Goal: Contribute content: Contribute content

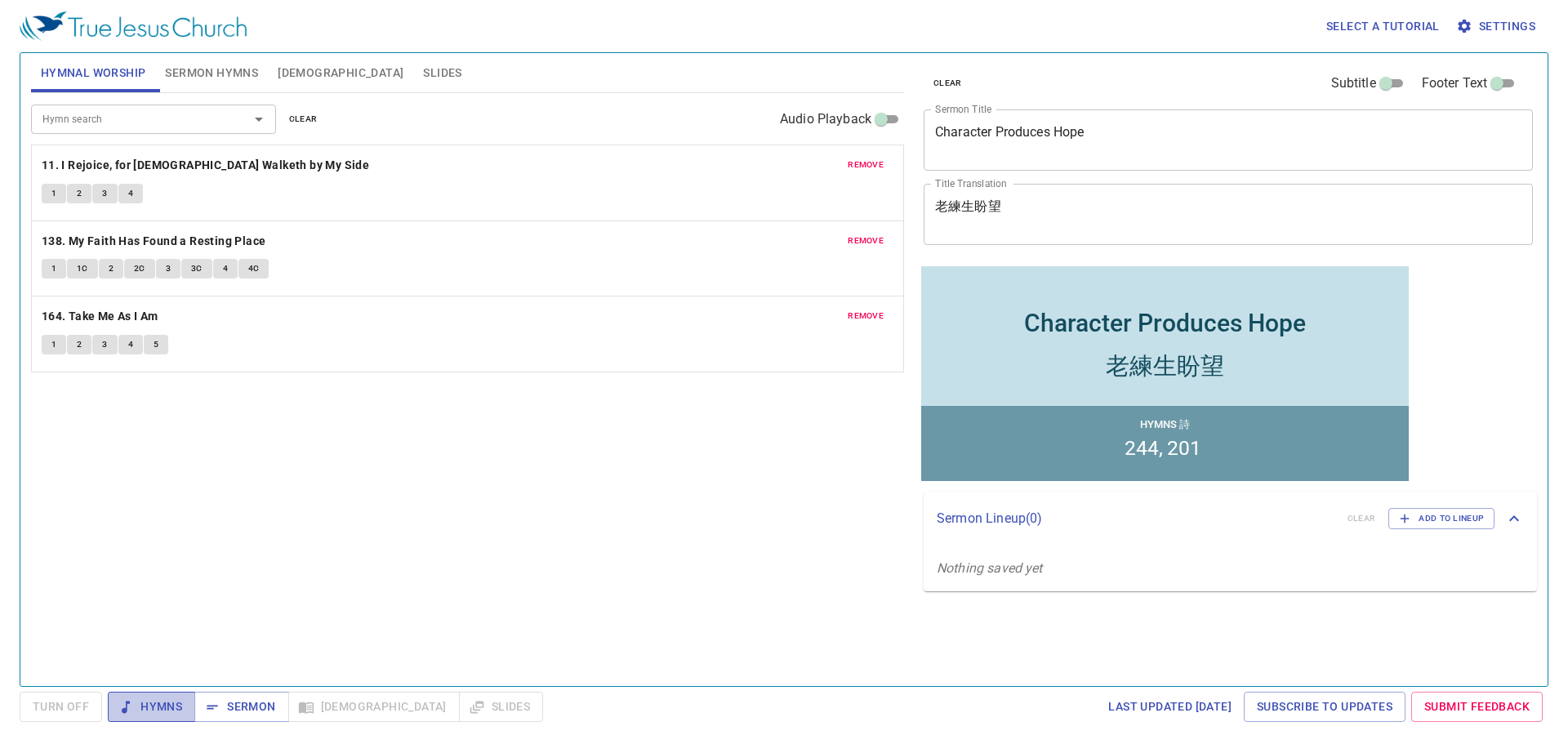
click at [171, 696] on span "Hymns" at bounding box center [151, 706] width 61 height 20
click at [459, 263] on div "1 1C 2 2C 3 3C 4 4C" at bounding box center [467, 271] width 852 height 23
click at [303, 64] on span "[DEMOGRAPHIC_DATA]" at bounding box center [340, 73] width 125 height 20
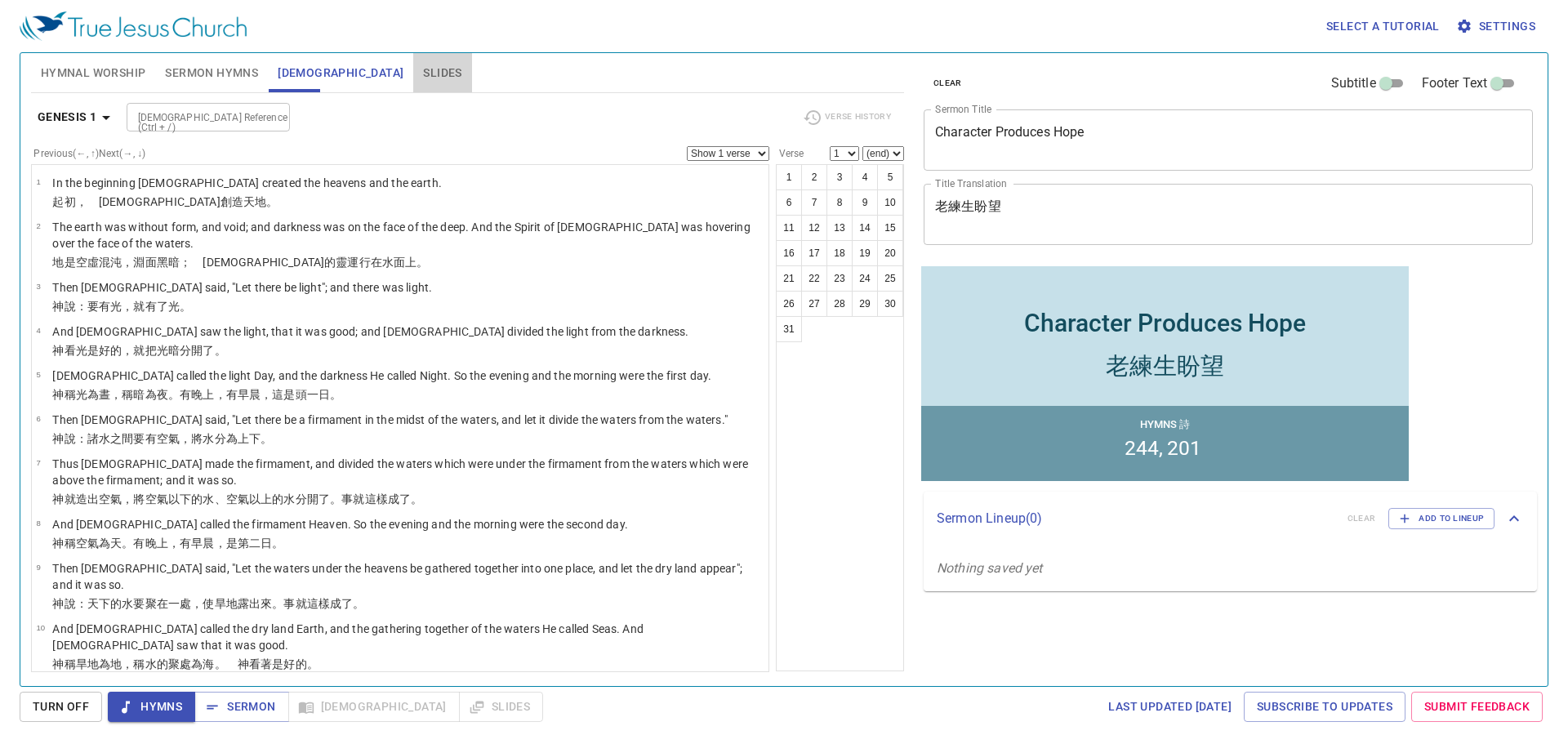
click at [423, 65] on span "Slides" at bounding box center [442, 73] width 38 height 20
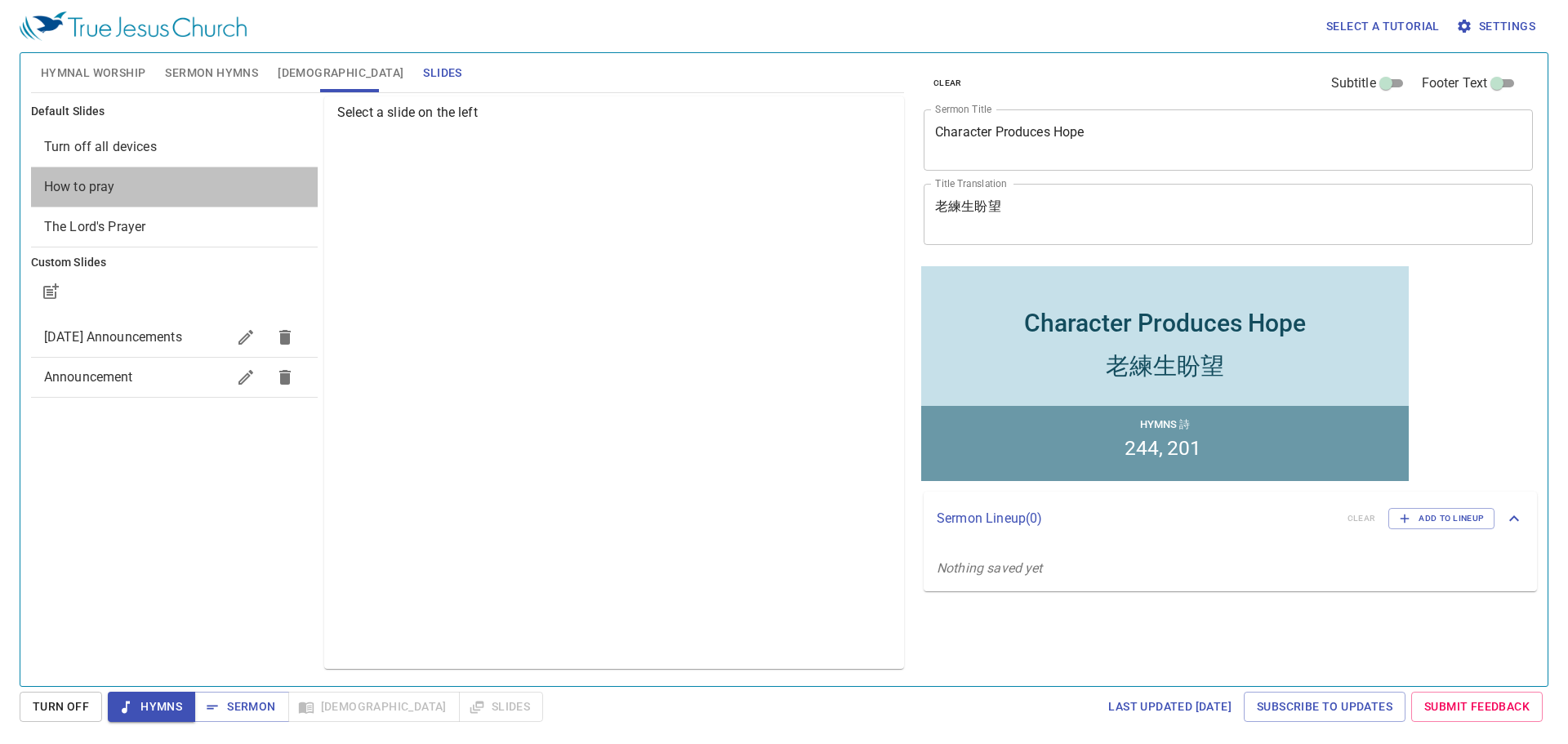
click at [111, 193] on span "How to pray" at bounding box center [79, 186] width 71 height 16
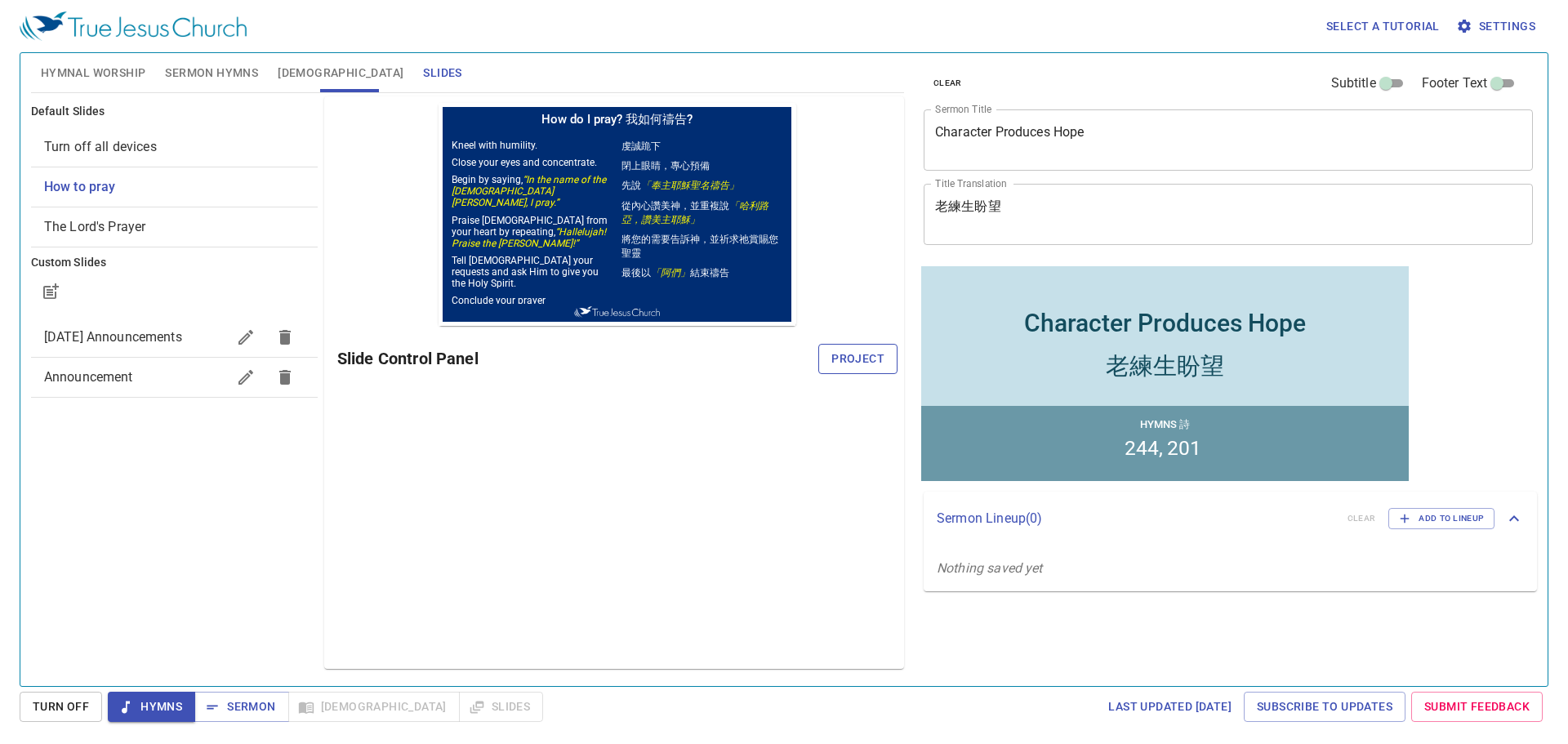
click at [858, 364] on span "Project" at bounding box center [858, 359] width 53 height 20
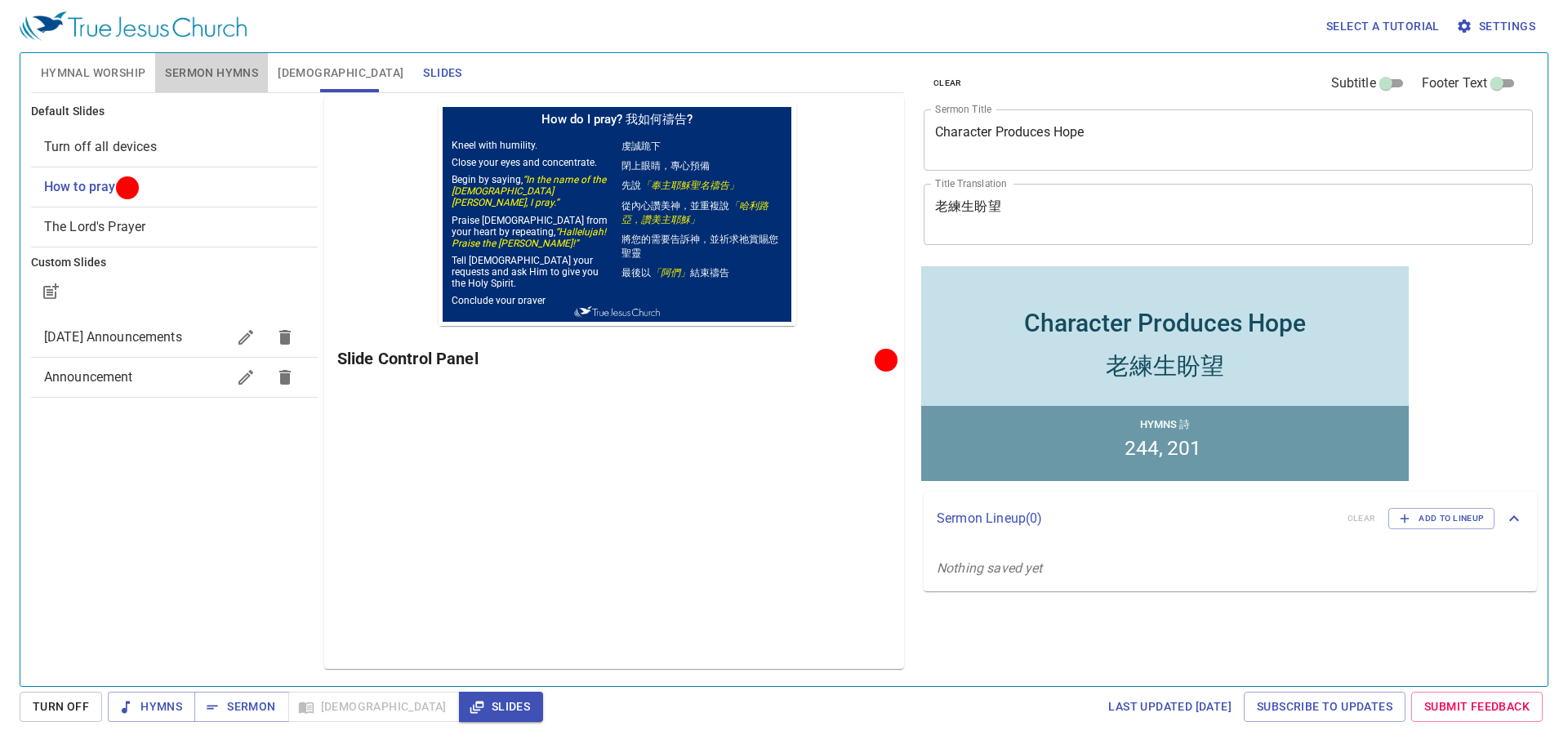
click at [191, 69] on span "Sermon Hymns" at bounding box center [211, 73] width 93 height 20
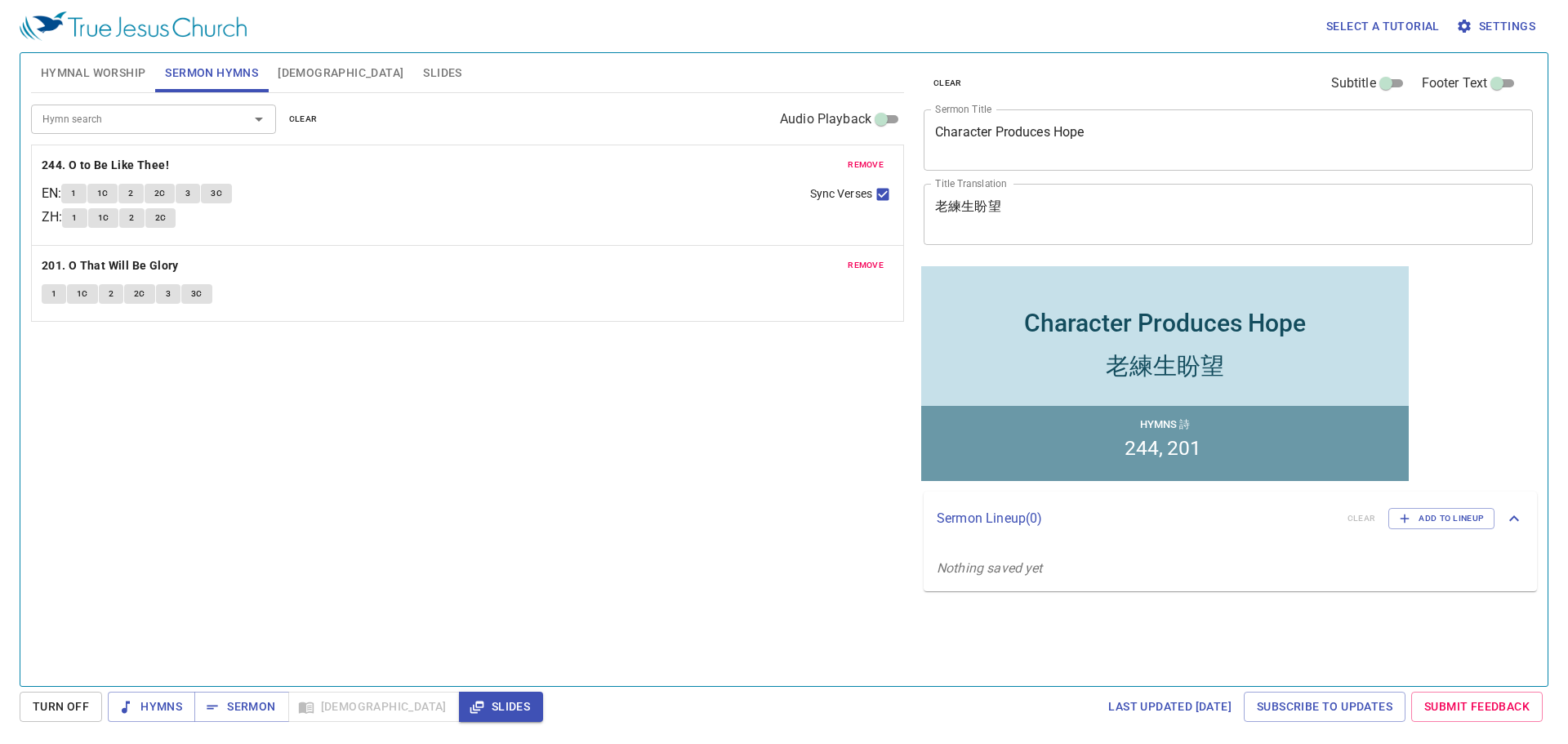
click at [852, 157] on button "remove" at bounding box center [865, 165] width 55 height 19
click at [852, 159] on span "remove" at bounding box center [865, 166] width 36 height 15
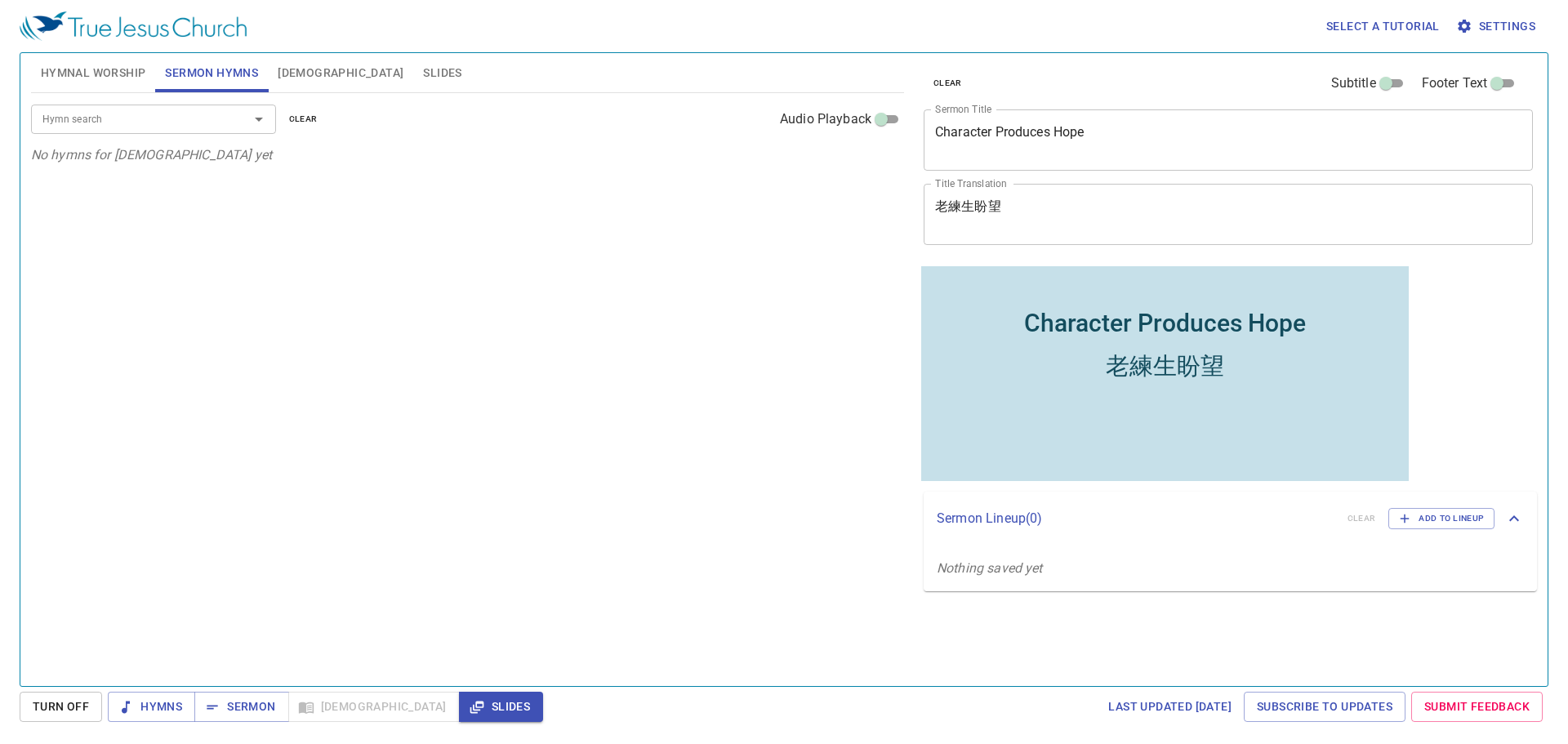
click at [230, 128] on div at bounding box center [247, 119] width 43 height 23
type input "1"
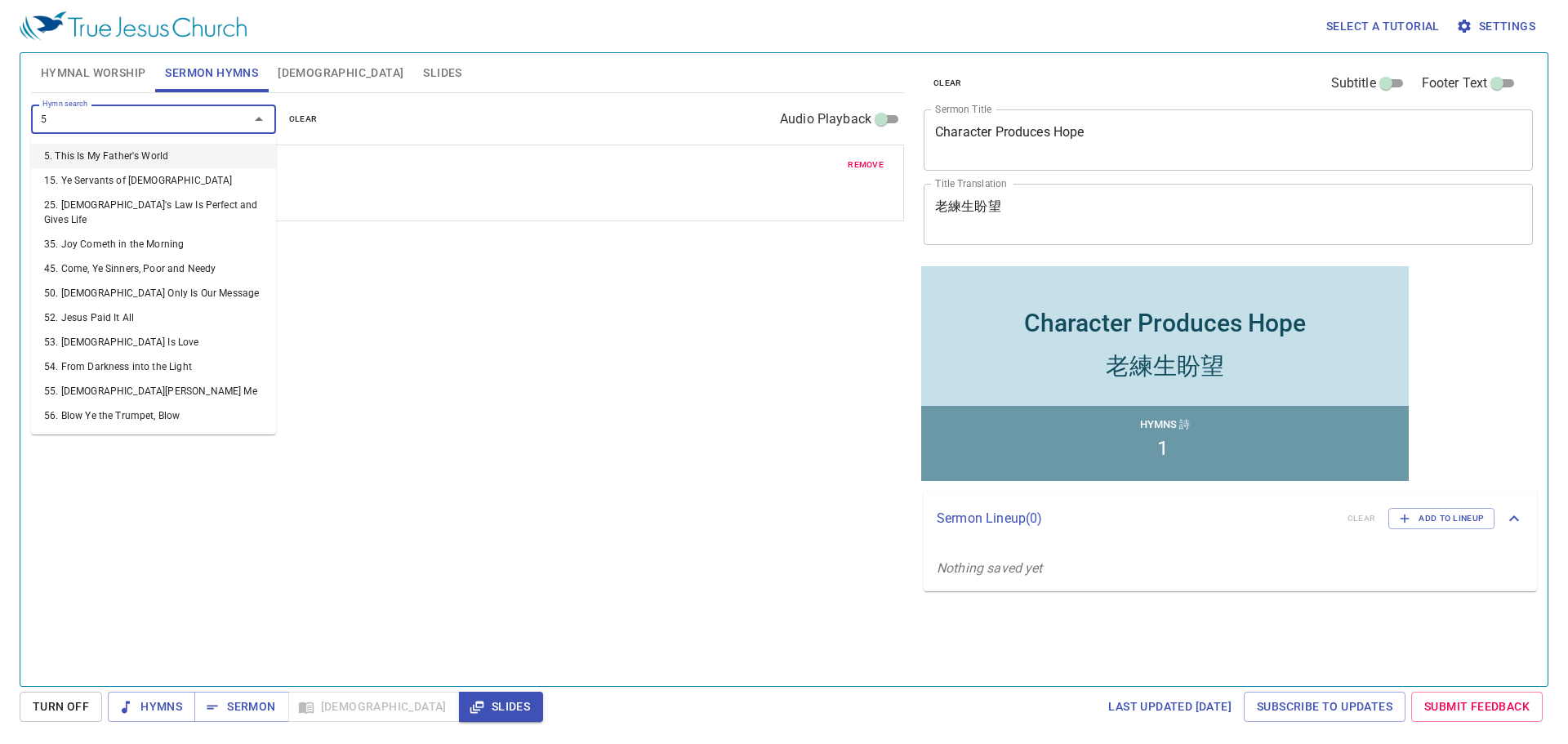
type input "52"
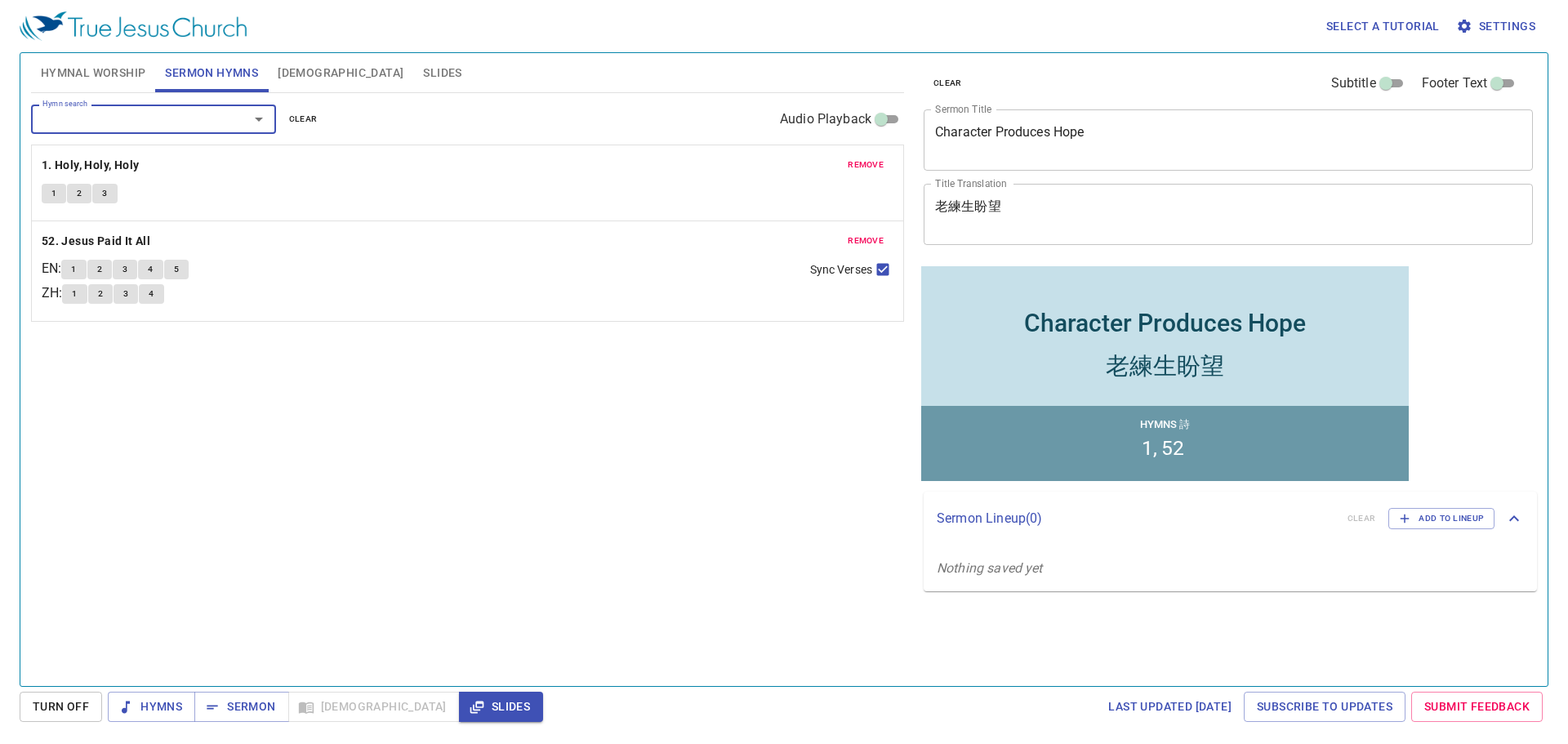
click at [1039, 149] on textarea "Character Produces Hope" at bounding box center [1228, 139] width 586 height 31
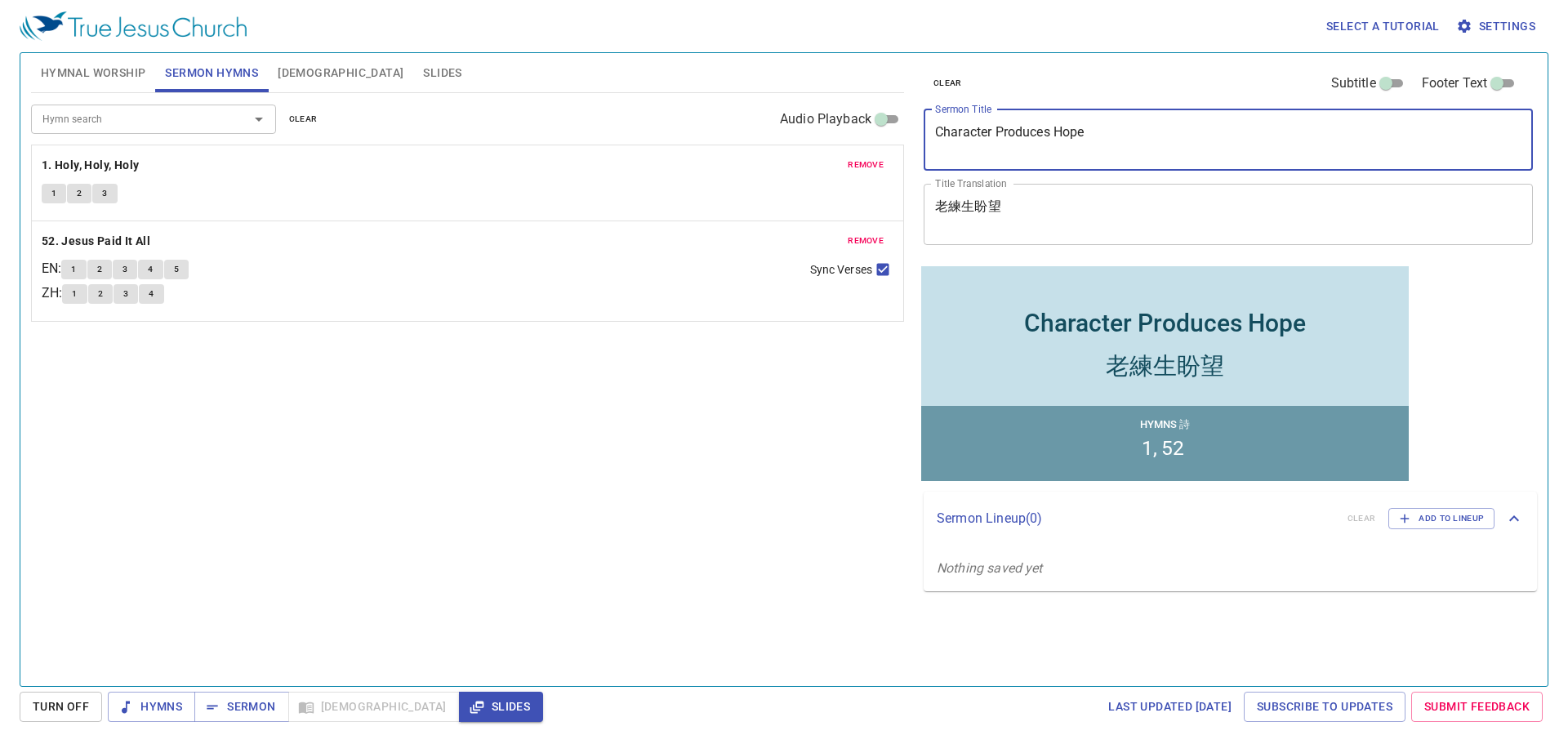
click at [1039, 149] on textarea "Character Produces Hope" at bounding box center [1228, 139] width 586 height 31
paste textarea "不要為百姓祈禱 Do Not Pray for This Peopl"
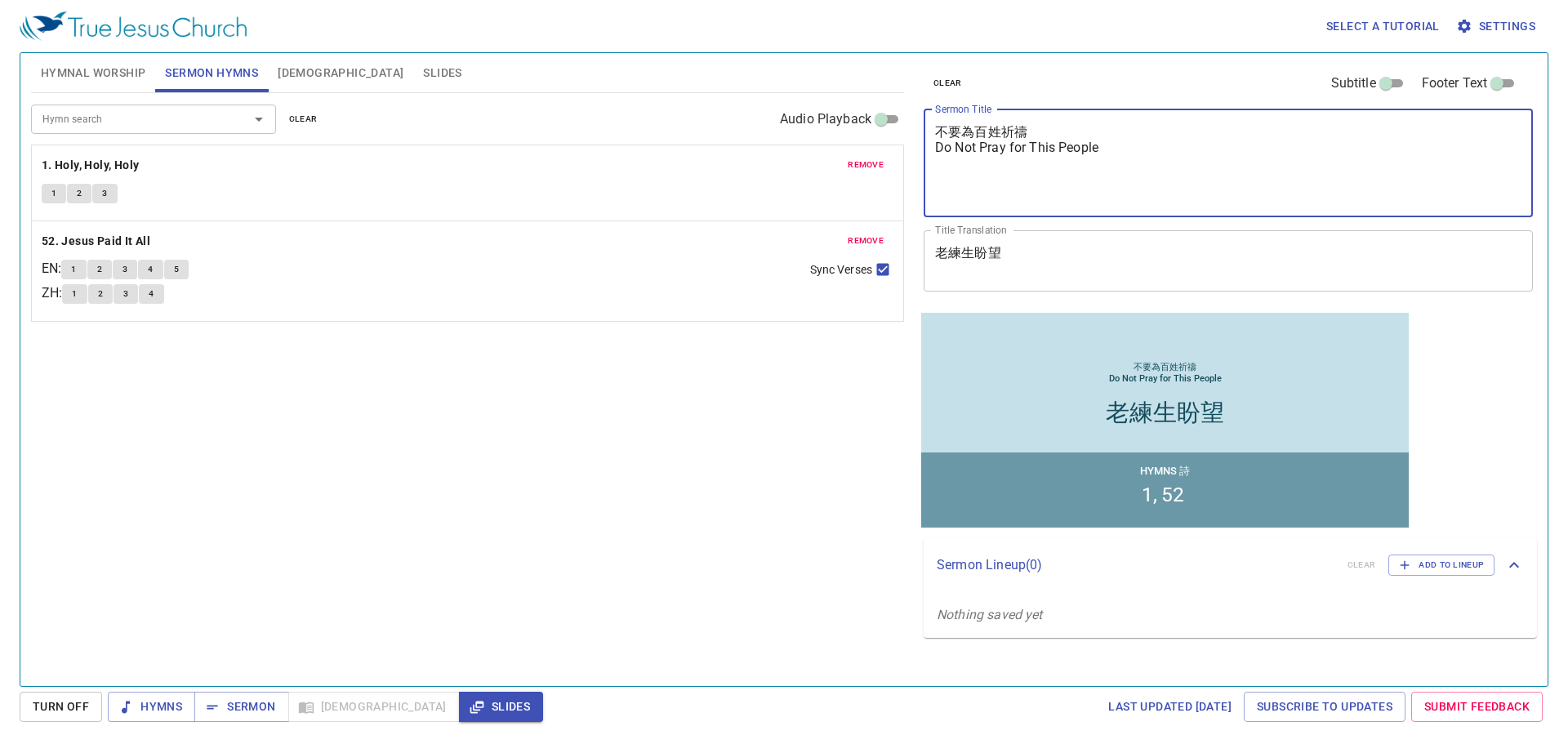
type textarea "不要為百姓祈禱 Do Not Pray for This People"
click at [0, 0] on textarea "老練生盼望" at bounding box center [0, 0] width 0 height 0
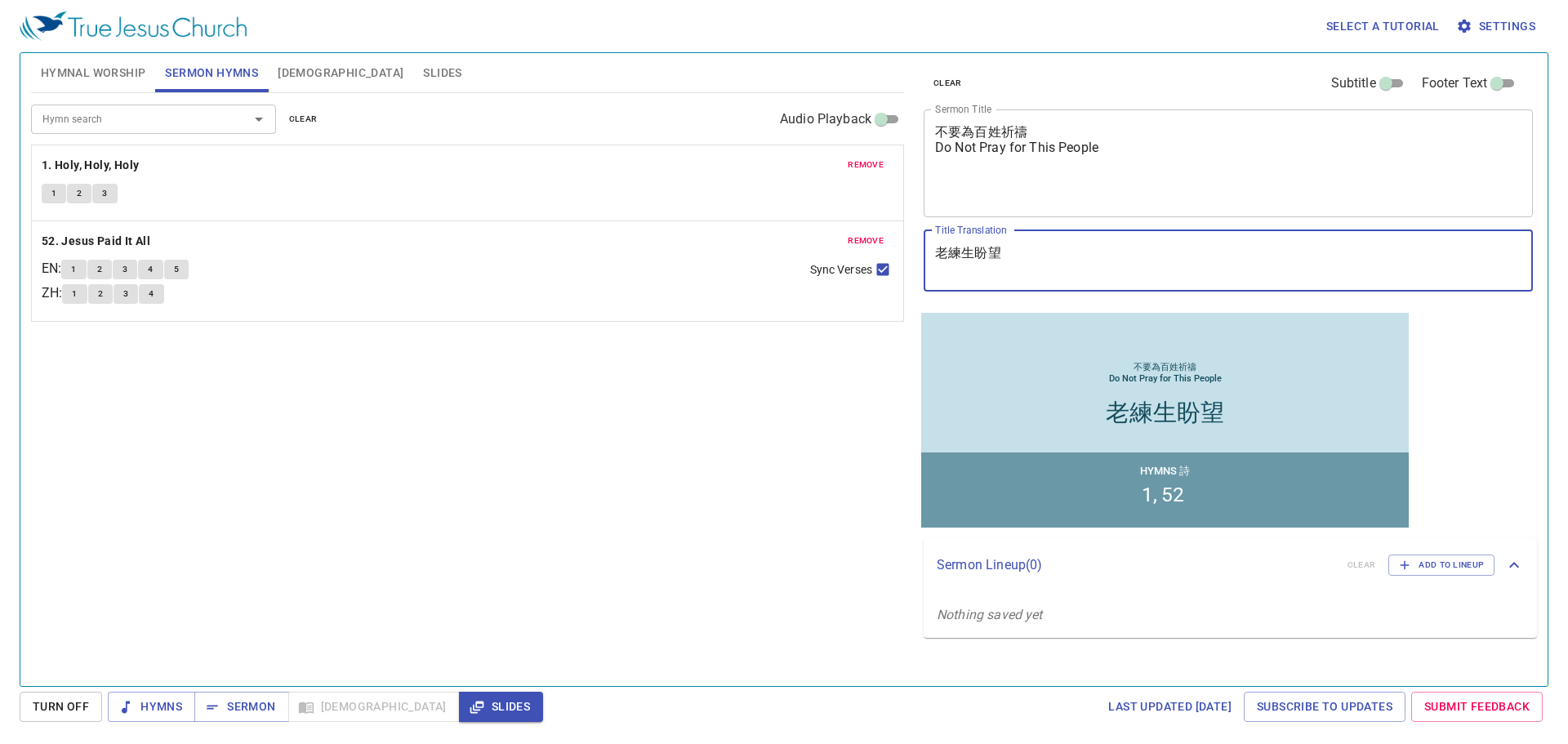
click at [0, 0] on textarea "老練生盼望" at bounding box center [0, 0] width 0 height 0
paste textarea "不要為百姓祈禱 Do Not Pray for This People"
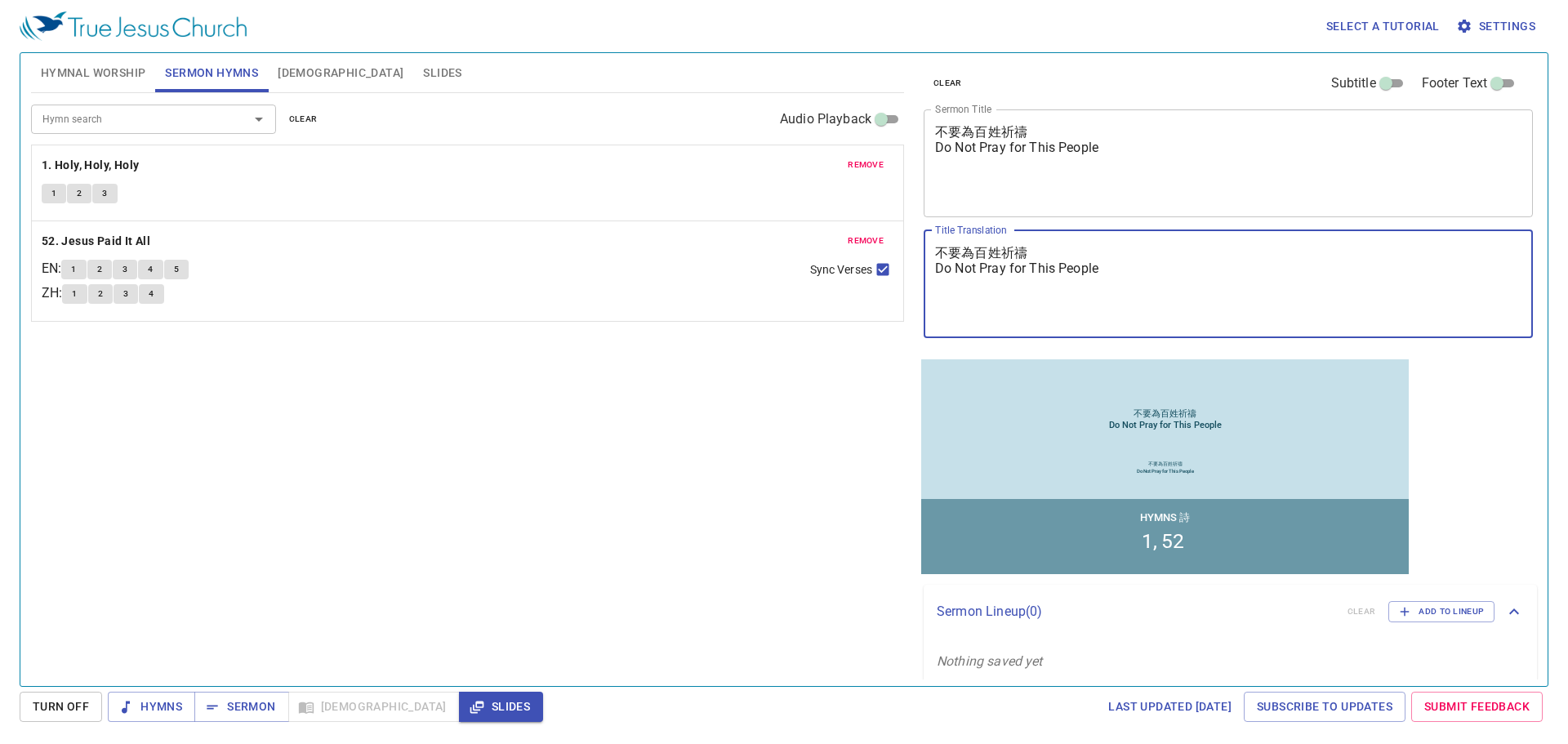
drag, startPoint x: 1046, startPoint y: 295, endPoint x: 924, endPoint y: 294, distance: 122.0
click at [924, 294] on div "不要為百姓祈禱 Do Not Pray for This People x Title Translation" at bounding box center [1228, 283] width 609 height 108
click at [0, 0] on textarea "不要為百姓祈禱 Do Not Pray for This People" at bounding box center [0, 0] width 0 height 0
drag, startPoint x: 1101, startPoint y: 315, endPoint x: 848, endPoint y: 327, distance: 253.3
click at [848, 327] on div "Hymnal Worship Sermon Hymns Bible Slides Hymn search Hymn search clear Audio Pl…" at bounding box center [783, 363] width 1519 height 633
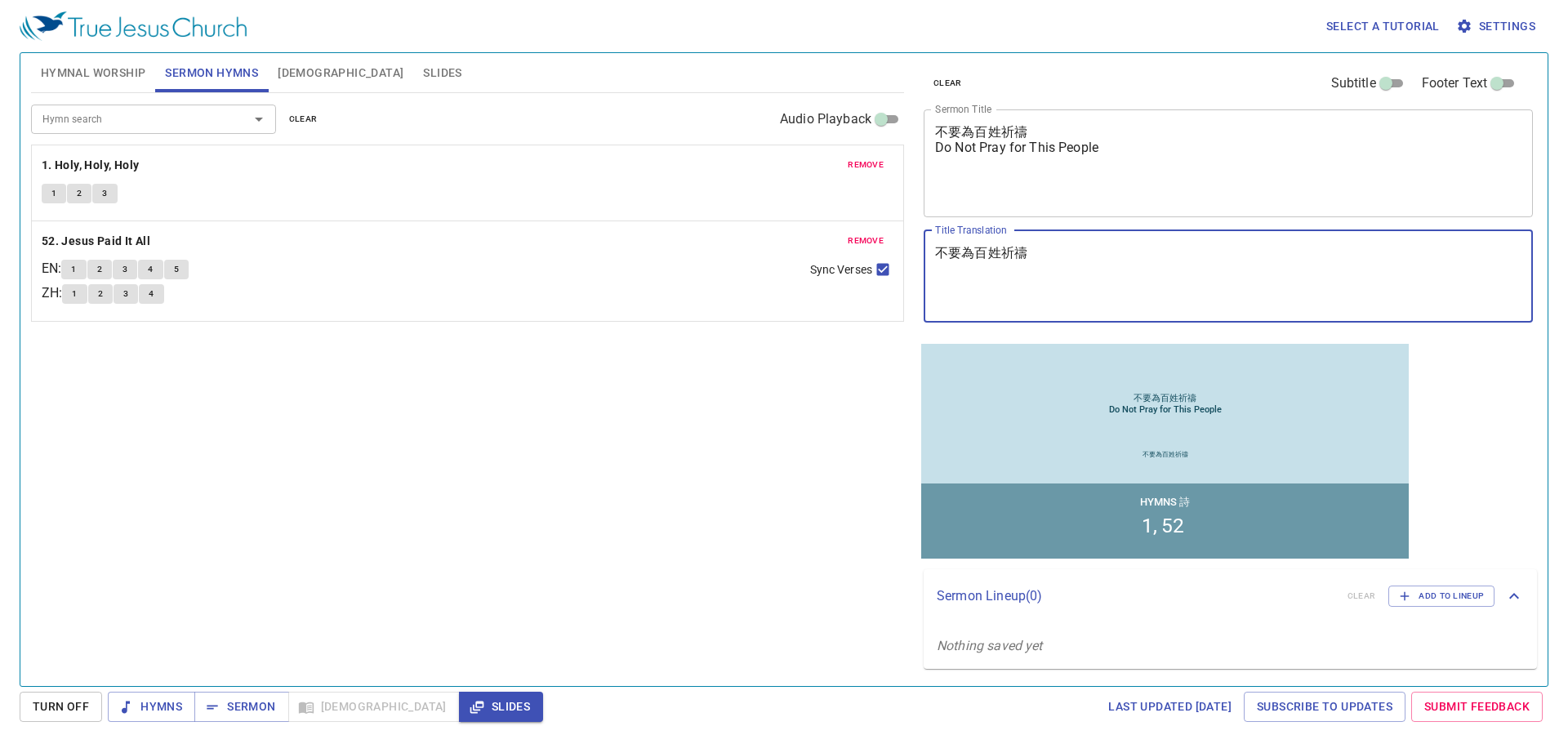
click at [0, 0] on textarea "不要為百姓祈禱" at bounding box center [0, 0] width 0 height 0
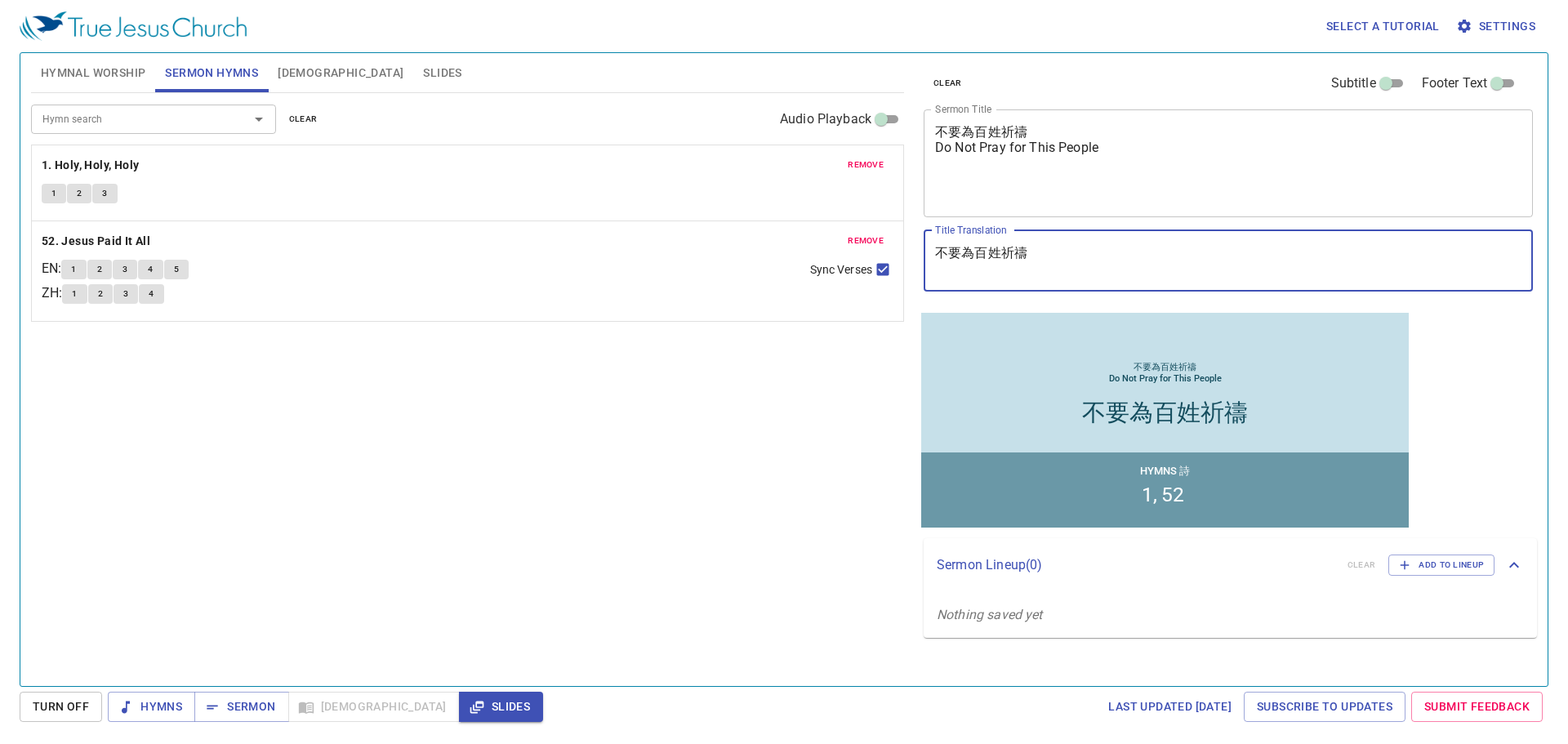
type textarea "不要為百姓祈禱"
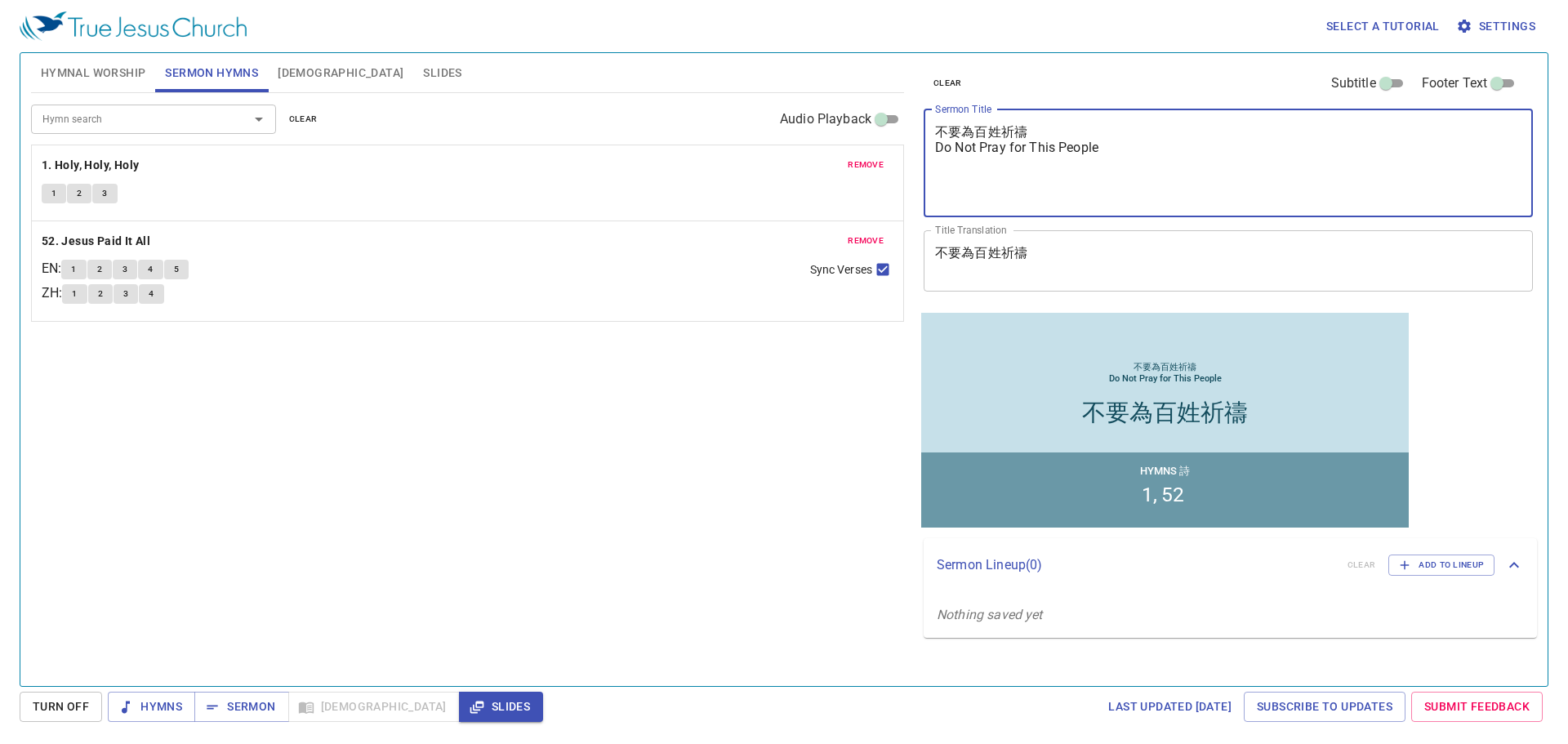
drag, startPoint x: 1039, startPoint y: 169, endPoint x: 888, endPoint y: 175, distance: 151.1
click at [888, 175] on div "Hymnal Worship Sermon Hymns Bible Slides Hymn search Hymn search clear Audio Pl…" at bounding box center [783, 363] width 1519 height 633
drag, startPoint x: 1037, startPoint y: 179, endPoint x: 868, endPoint y: 79, distance: 196.4
click at [868, 79] on div "Hymnal Worship Sermon Hymns Bible Slides Hymn search Hymn search clear Audio Pl…" at bounding box center [783, 363] width 1519 height 633
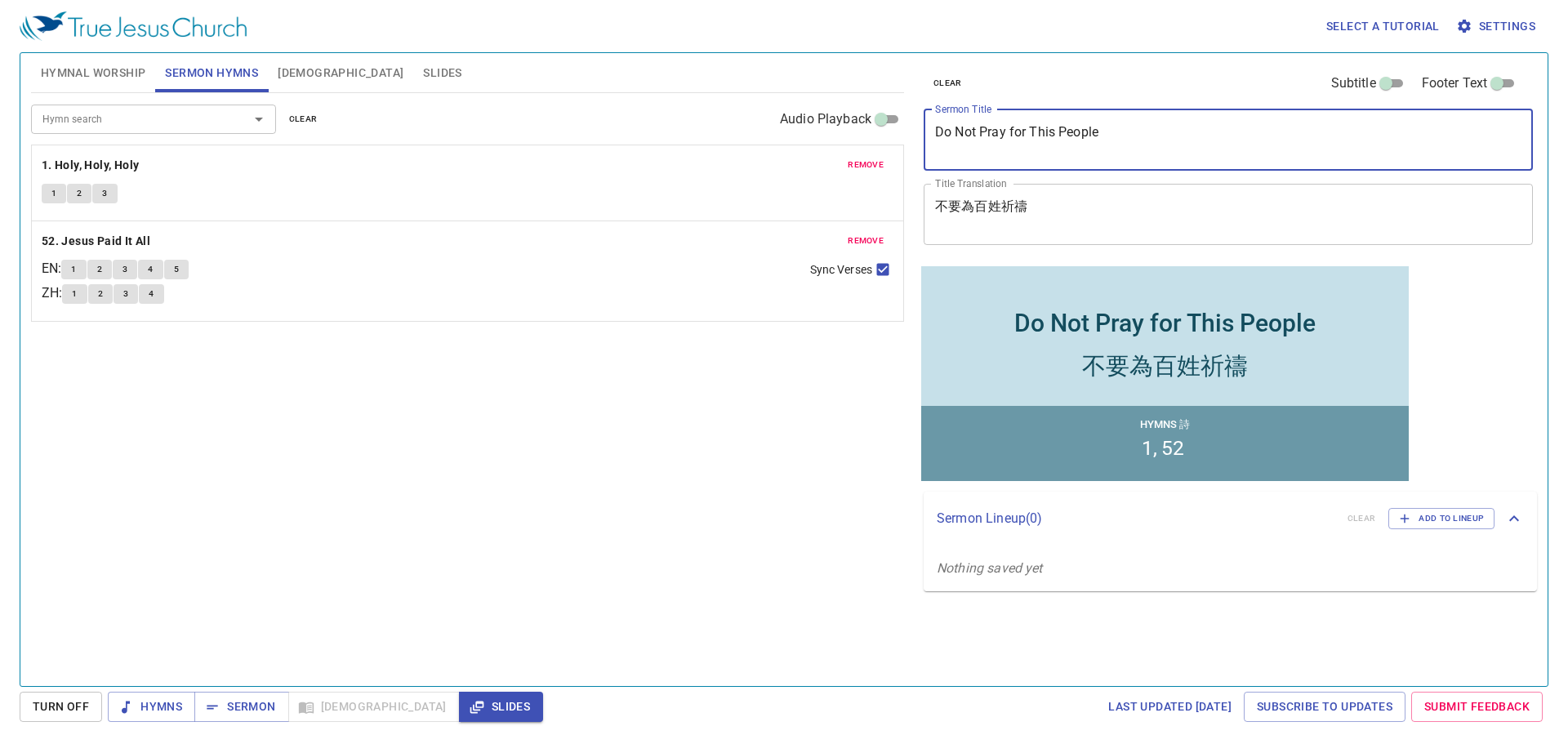
click at [1123, 140] on textarea "Do Not Pray for This People" at bounding box center [1228, 139] width 586 height 31
type textarea "Do Not Pray for This People"
click at [1133, 191] on div "不要為百姓祈禱 x Title Translation" at bounding box center [1228, 214] width 609 height 61
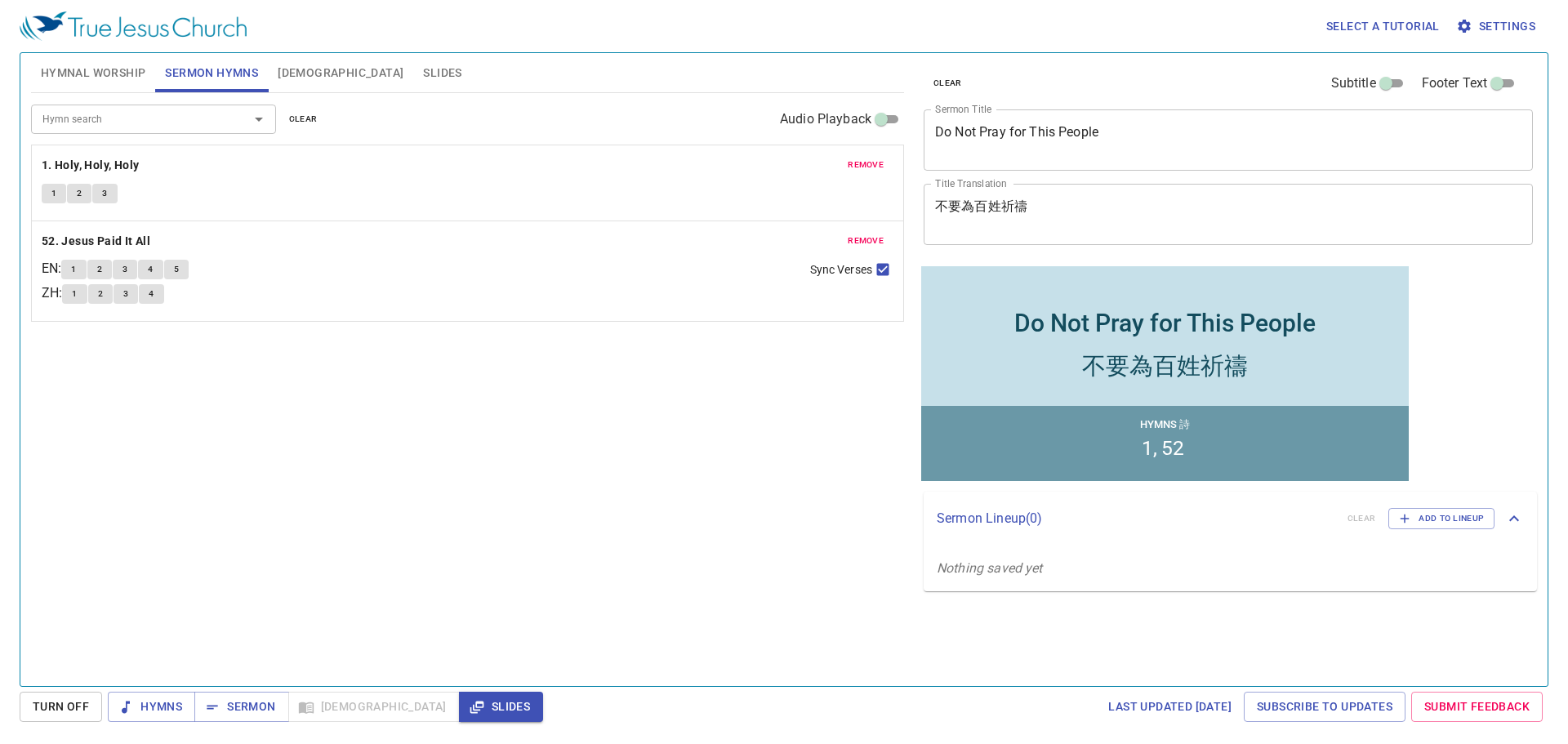
click at [639, 483] on div "Hymn search Hymn search clear Audio Playback remove 1. Holy, Holy, Holy 1 2 3 r…" at bounding box center [467, 382] width 873 height 579
click at [118, 66] on span "Hymnal Worship" at bounding box center [94, 73] width 105 height 20
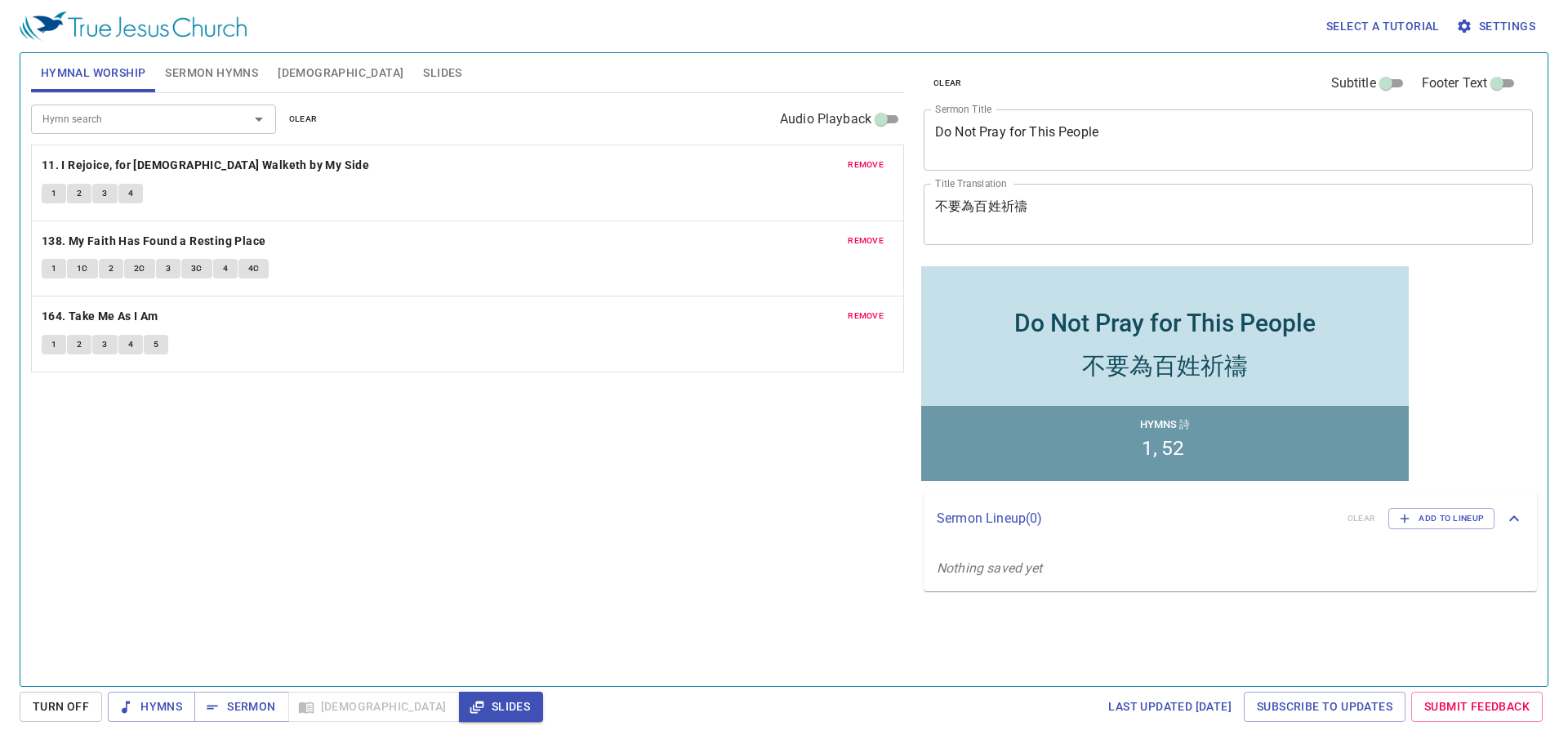
click at [246, 75] on span "Sermon Hymns" at bounding box center [211, 73] width 93 height 20
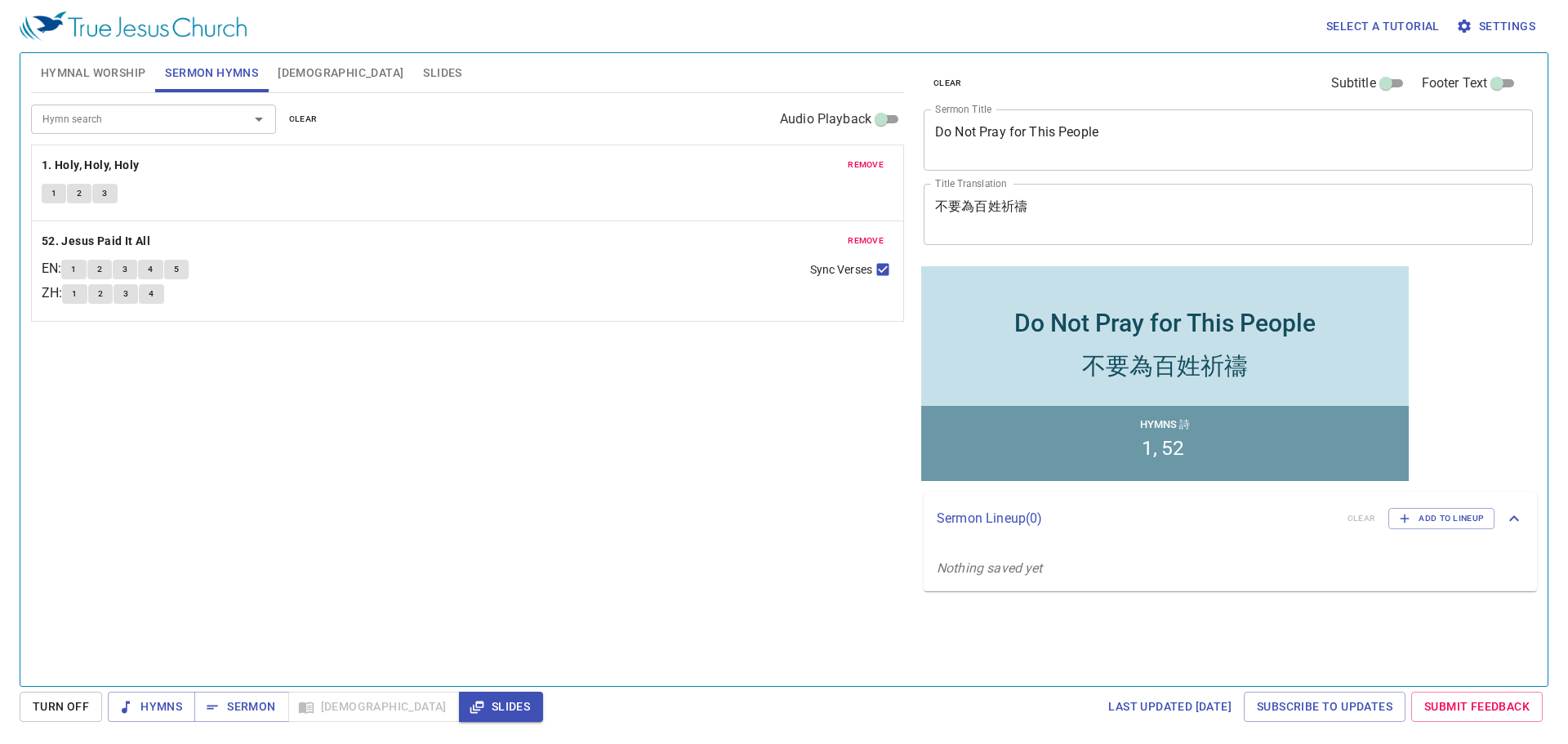
click at [415, 469] on div "Hymn search Hymn search clear Audio Playback remove 1. Holy, Holy, Holy 1 2 3 r…" at bounding box center [467, 382] width 873 height 579
click at [94, 64] on span "Hymnal Worship" at bounding box center [94, 73] width 105 height 20
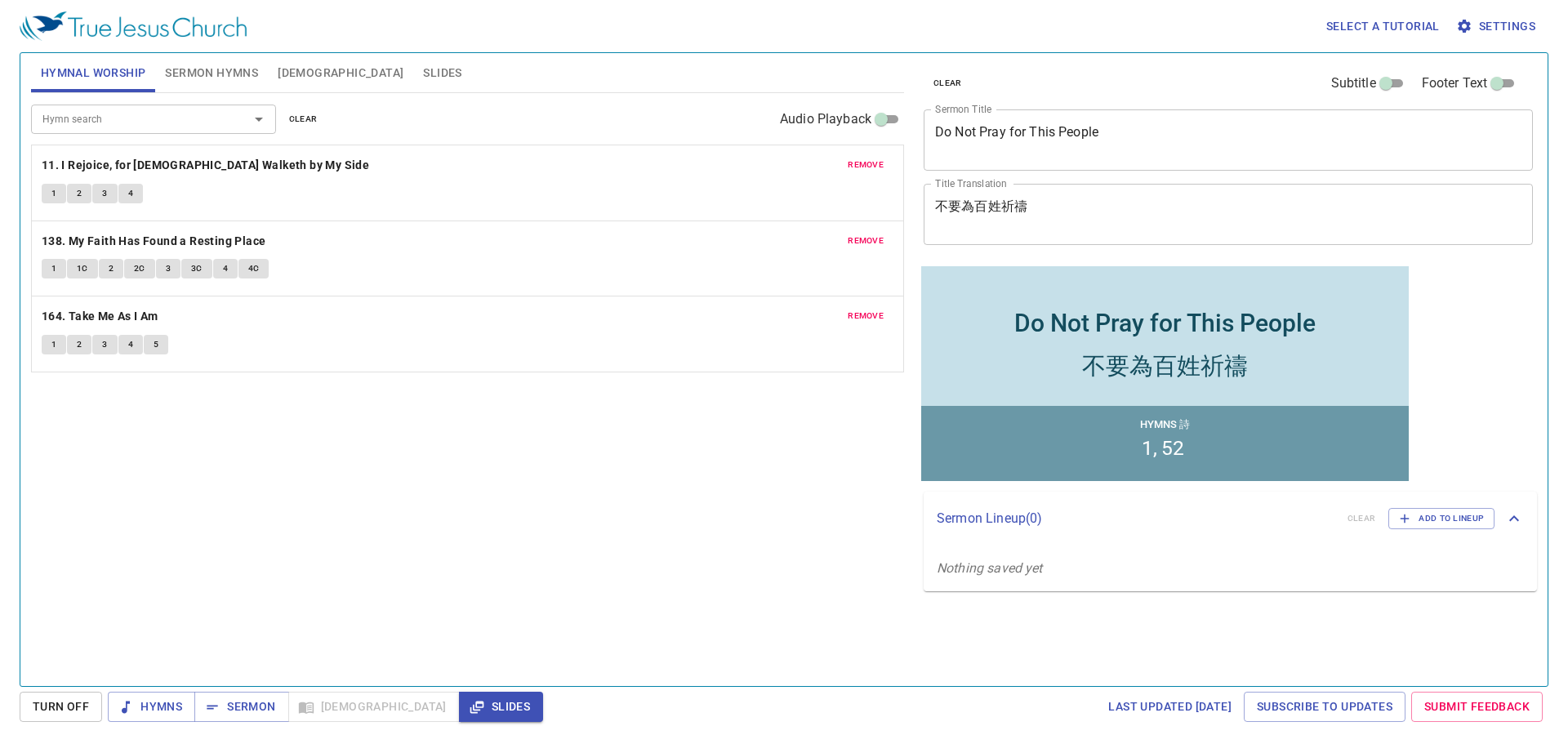
click at [569, 467] on div "Hymn search Hymn search clear Audio Playback remove 11. I Rejoice, for Jesus Wa…" at bounding box center [467, 382] width 873 height 579
click at [0, 0] on span "Hymns" at bounding box center [0, 0] width 0 height 0
click at [165, 156] on b "11. I Rejoice, for [DEMOGRAPHIC_DATA] Walketh by My Side" at bounding box center [206, 166] width 328 height 20
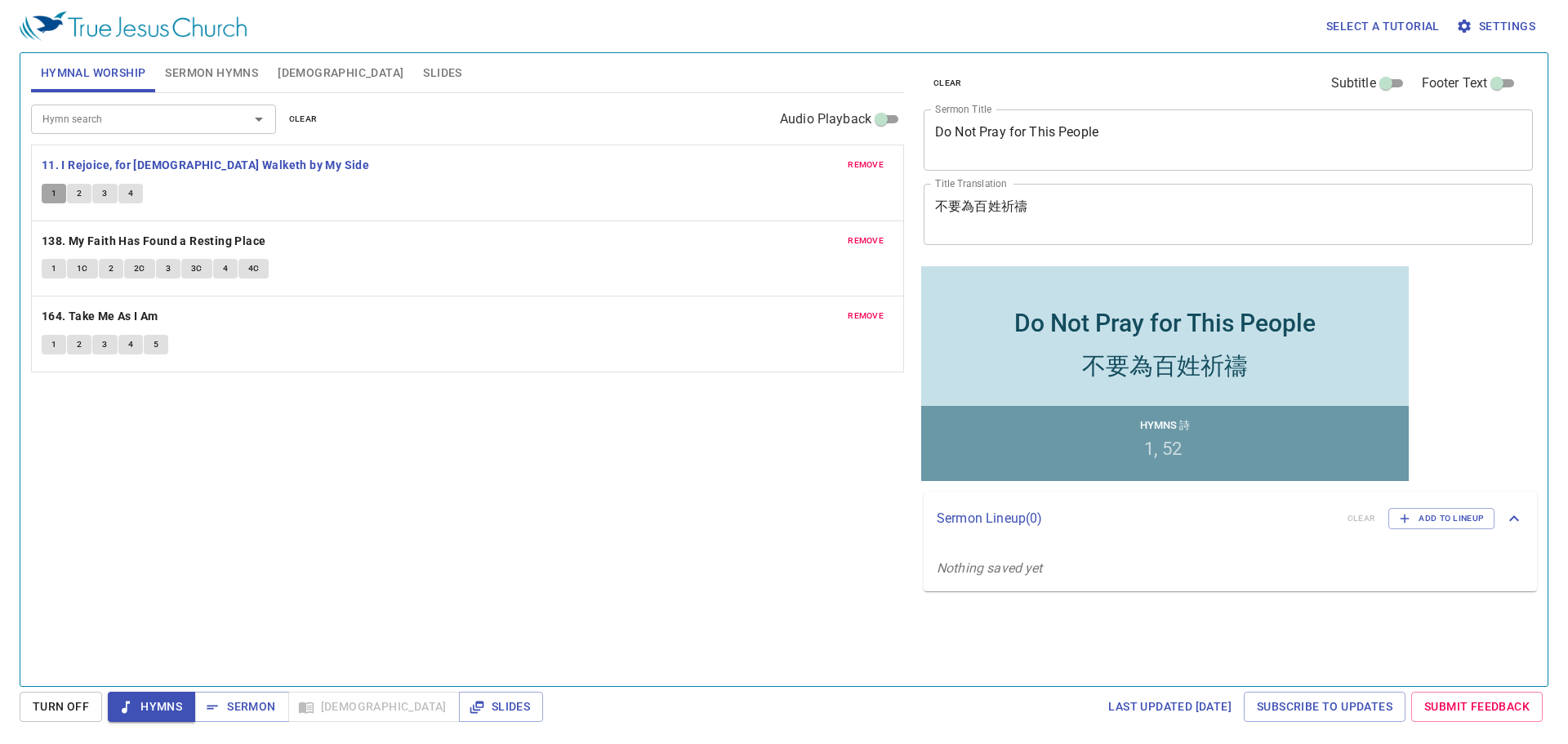
click at [57, 196] on button "1" at bounding box center [53, 193] width 24 height 19
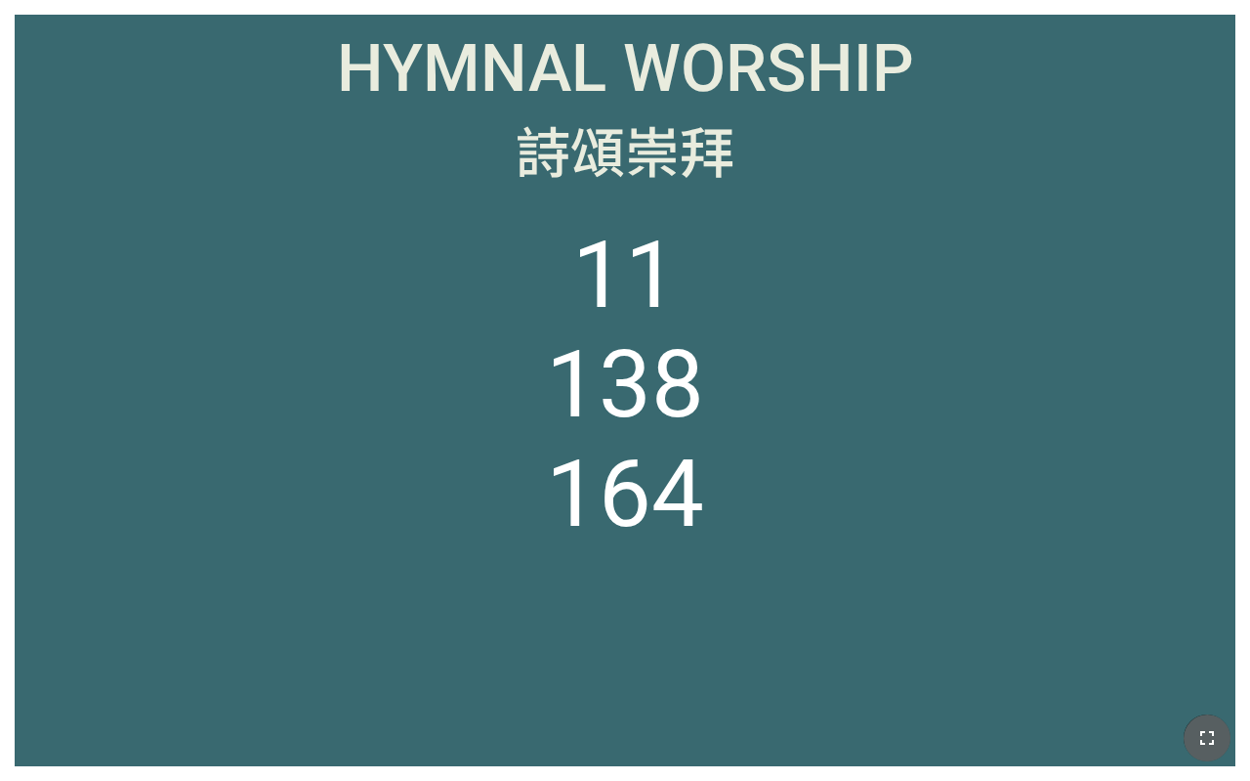
click at [1202, 726] on icon "button" at bounding box center [1207, 737] width 23 height 23
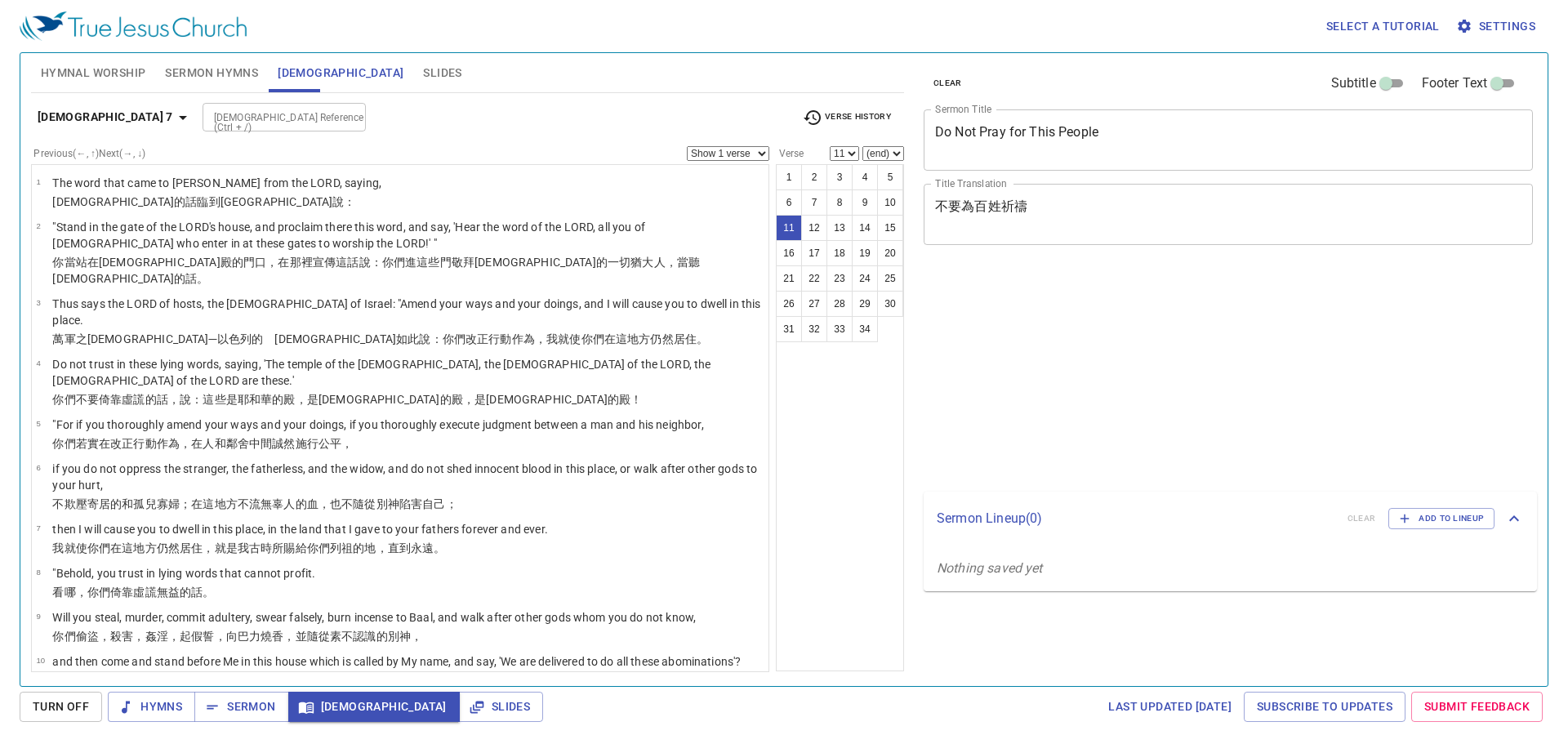
select select "11"
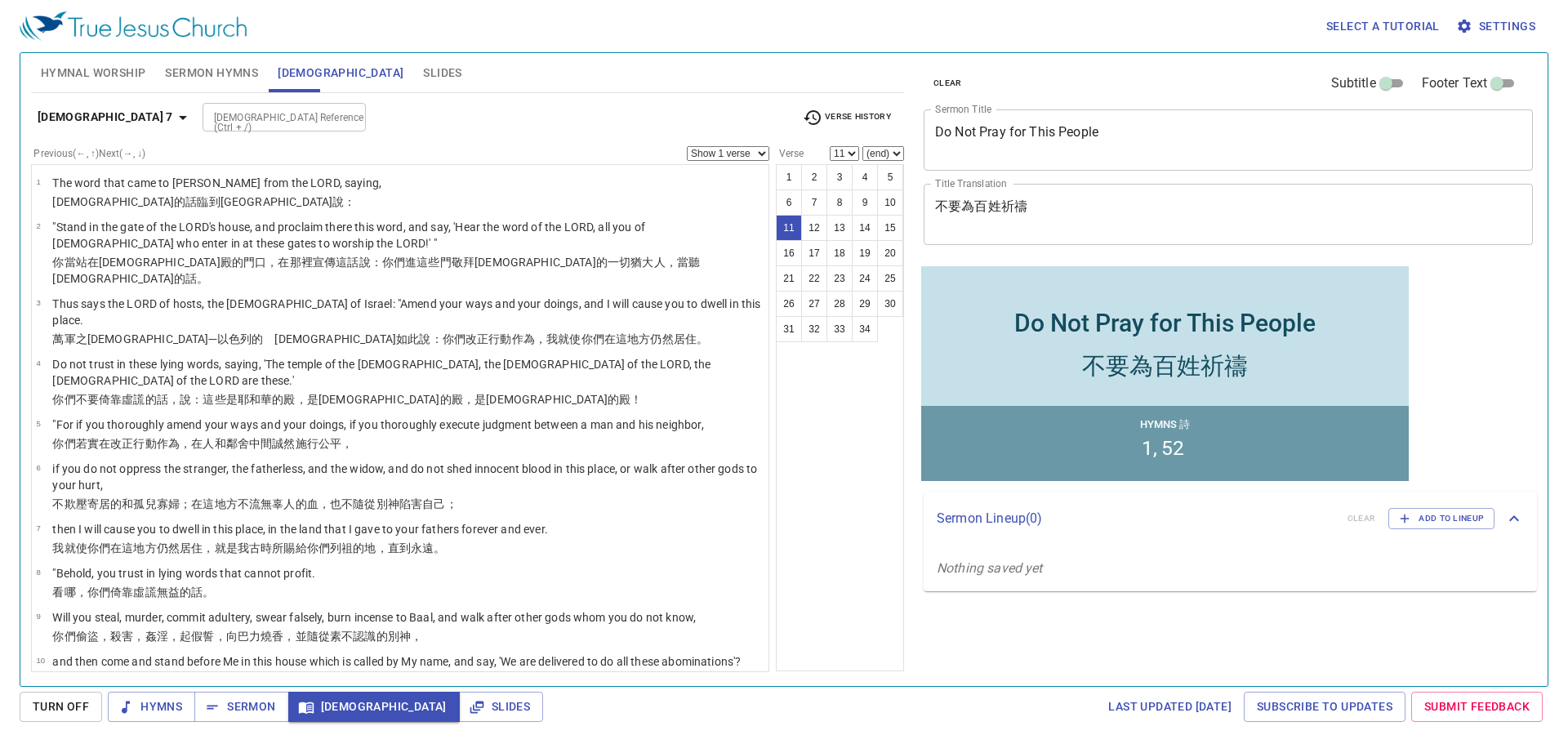
scroll to position [245, 0]
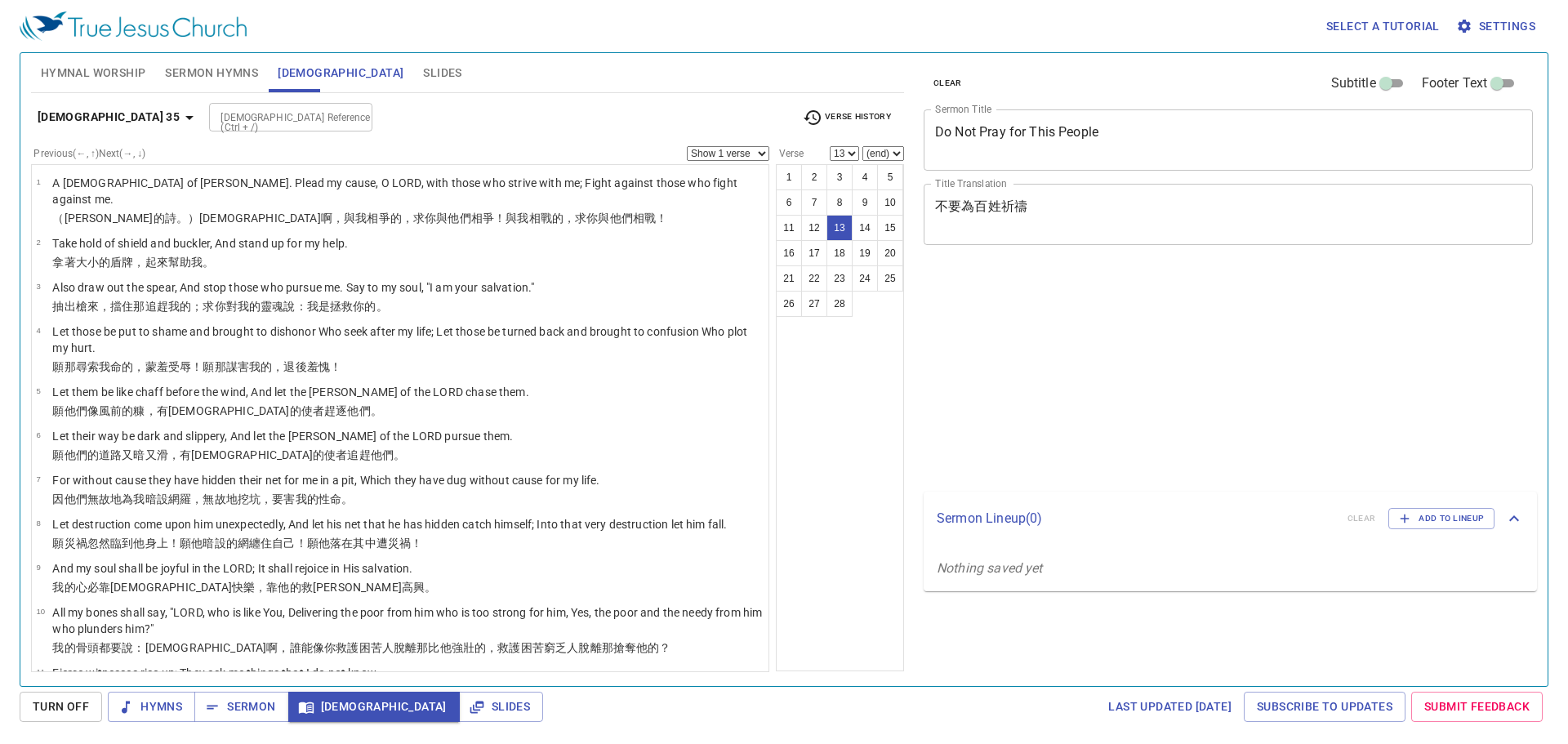
select select "13"
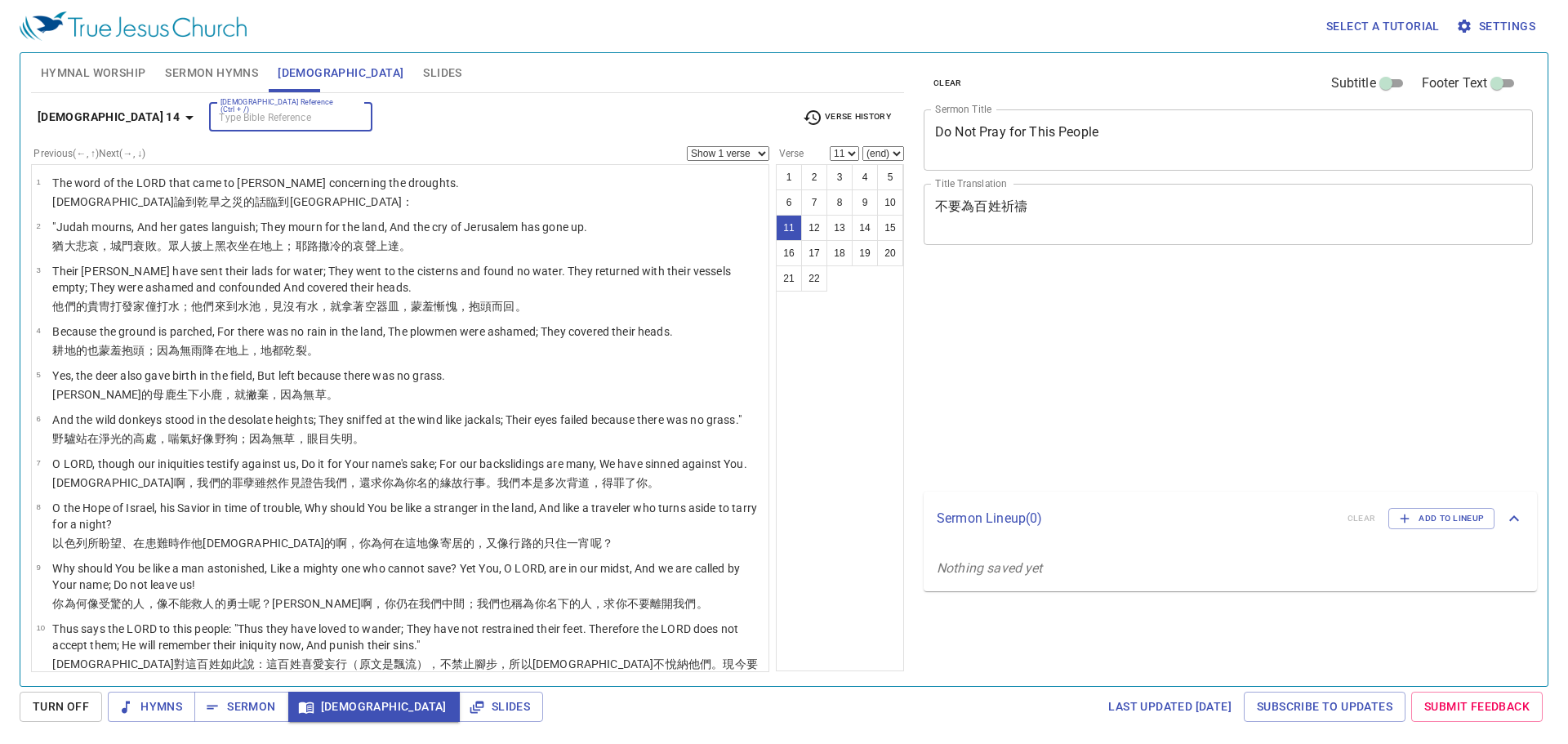
select select "11"
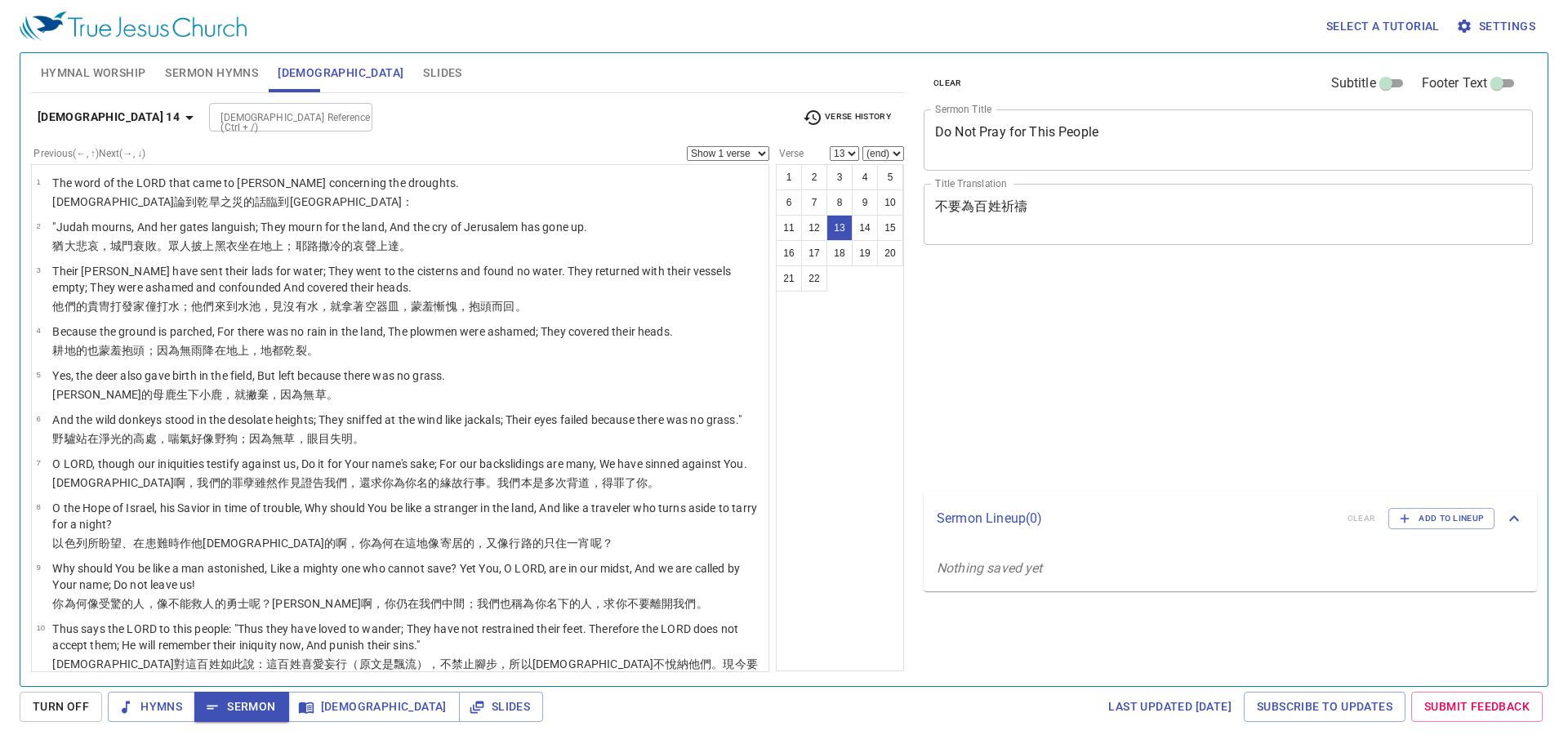
select select "13"
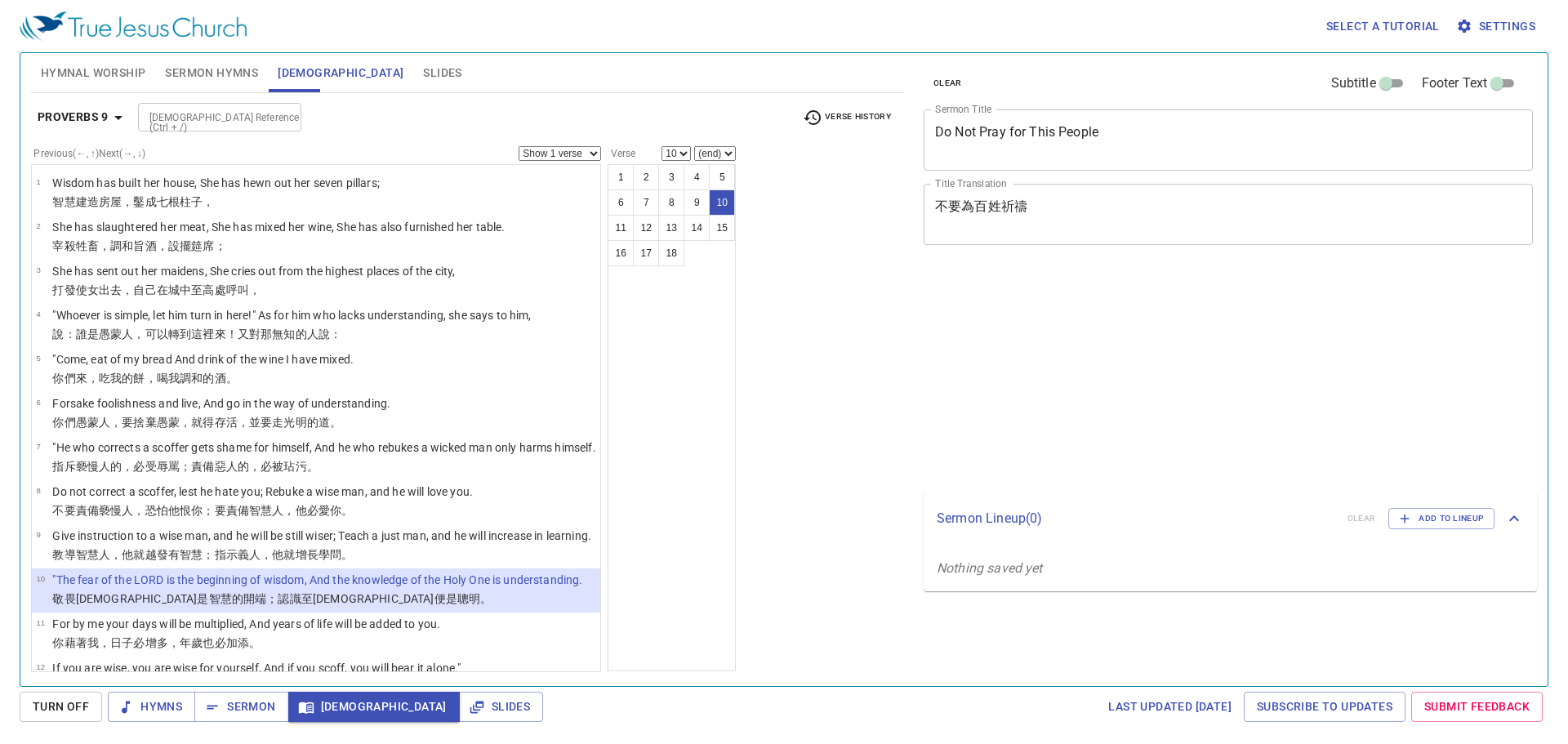
select select "10"
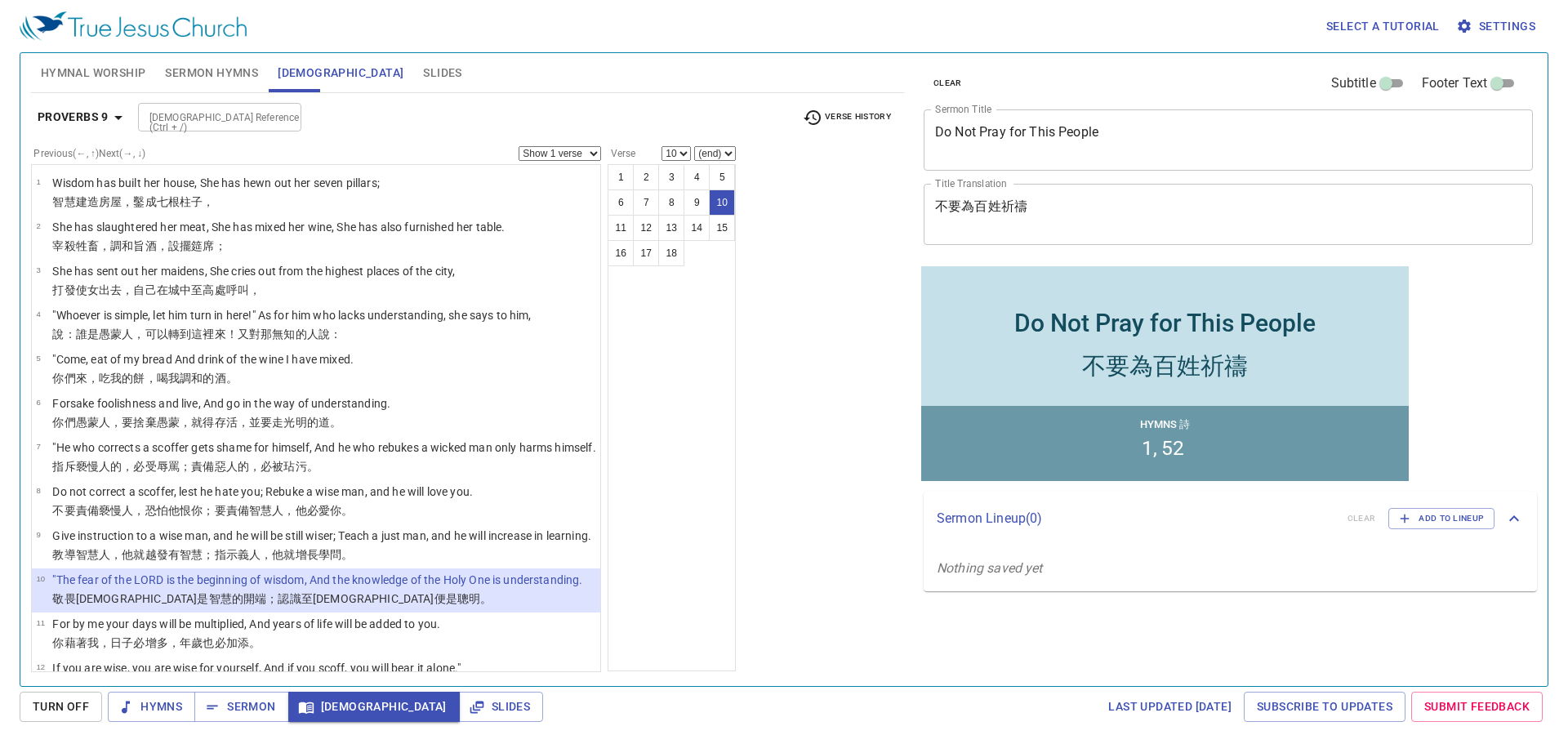
scroll to position [150, 0]
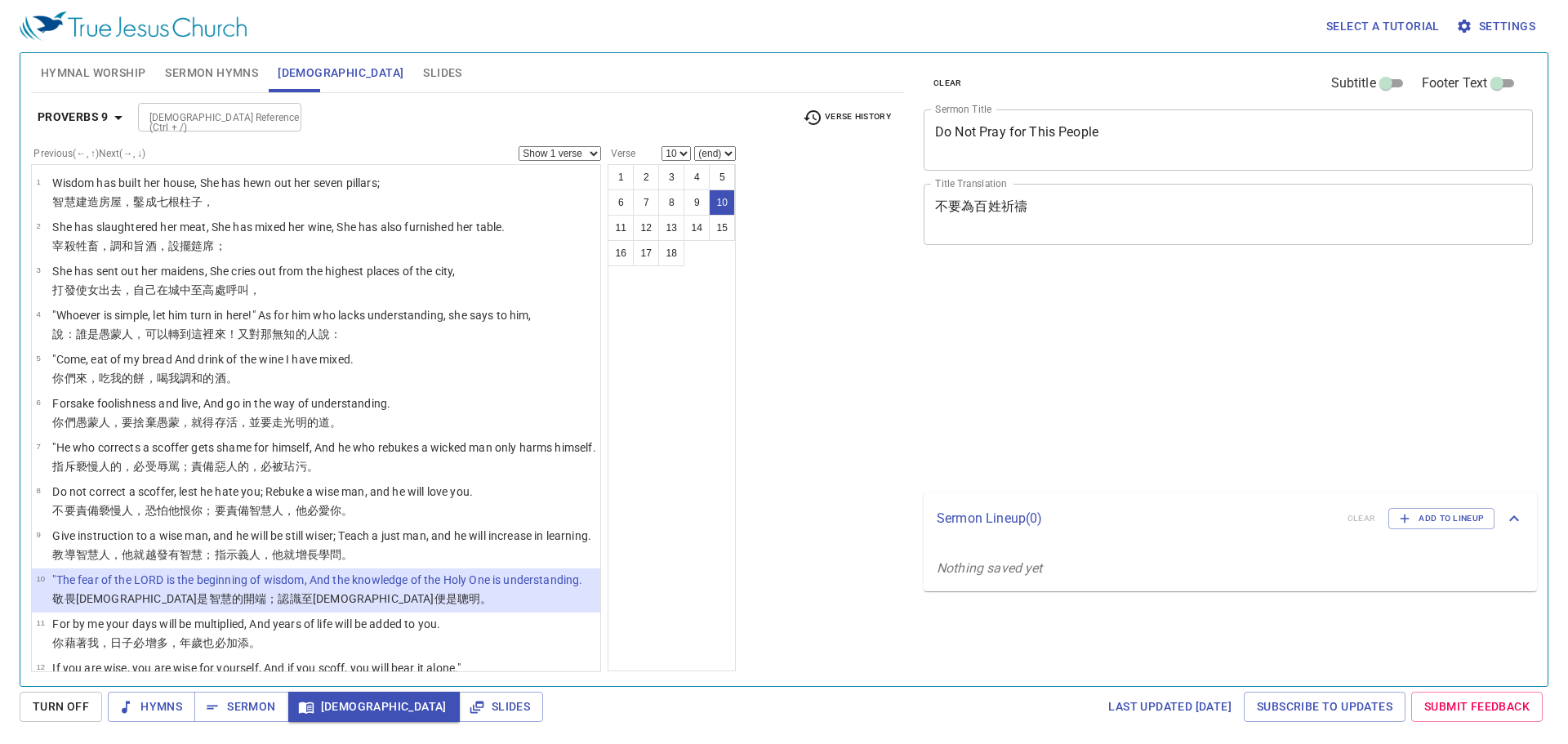
select select "10"
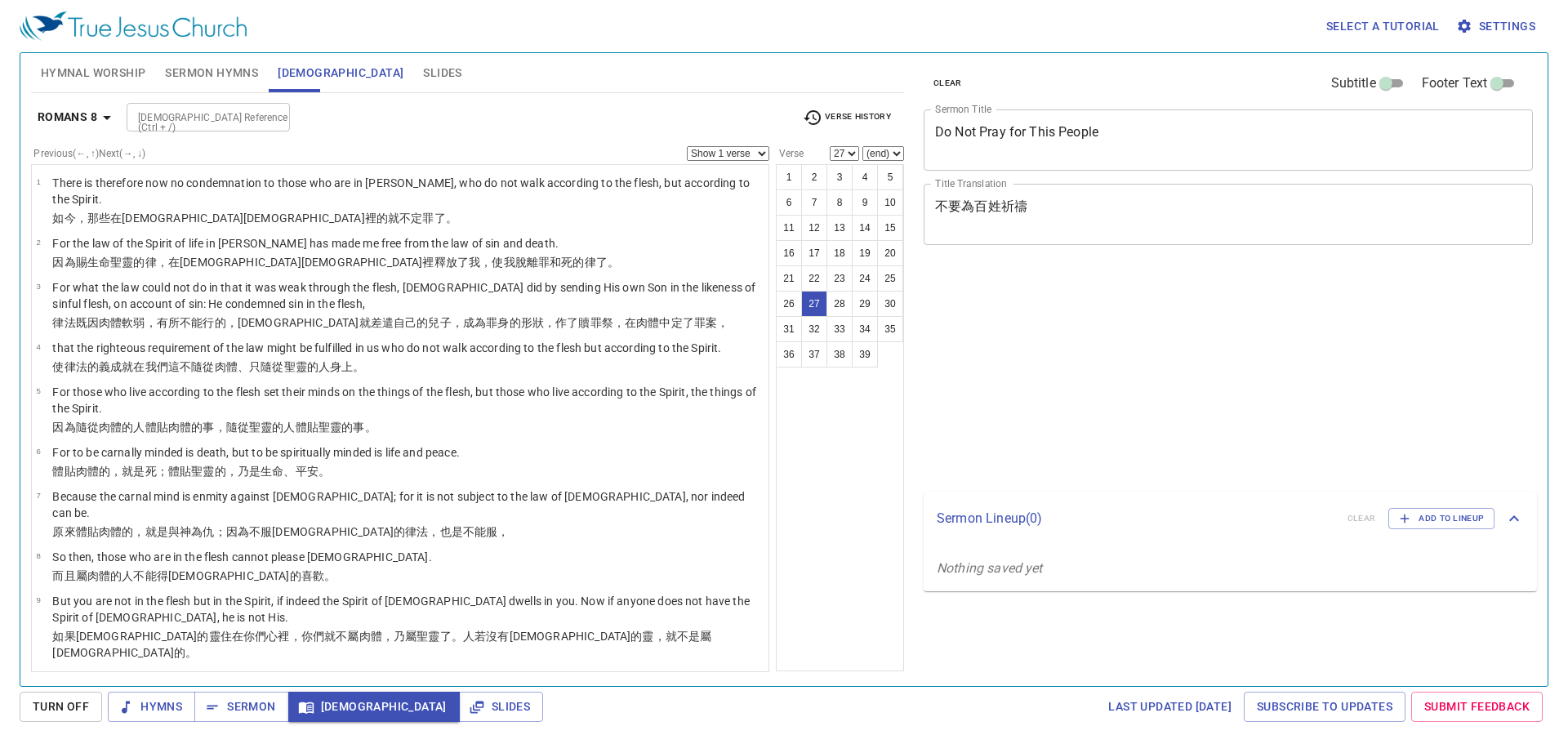
select select "27"
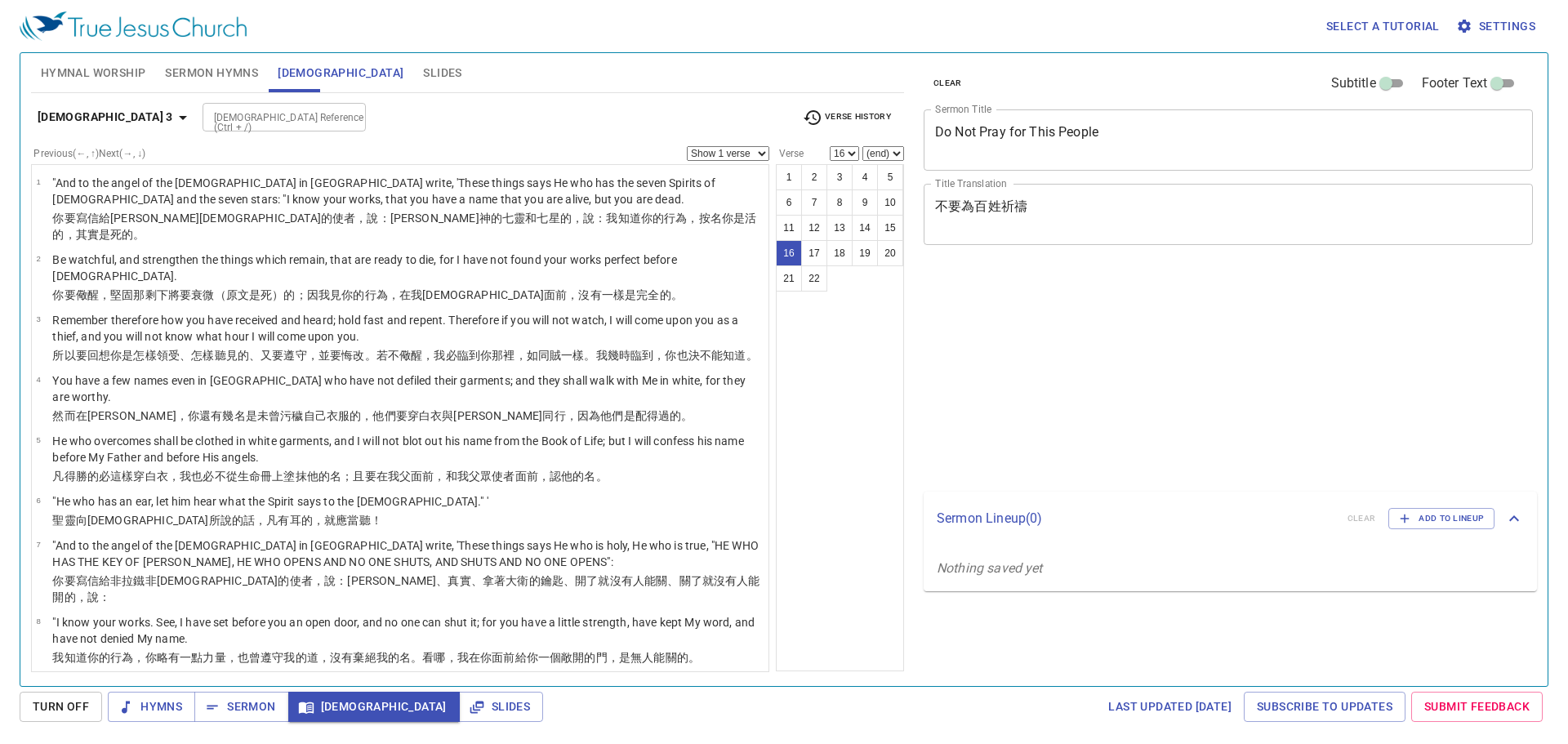
select select "16"
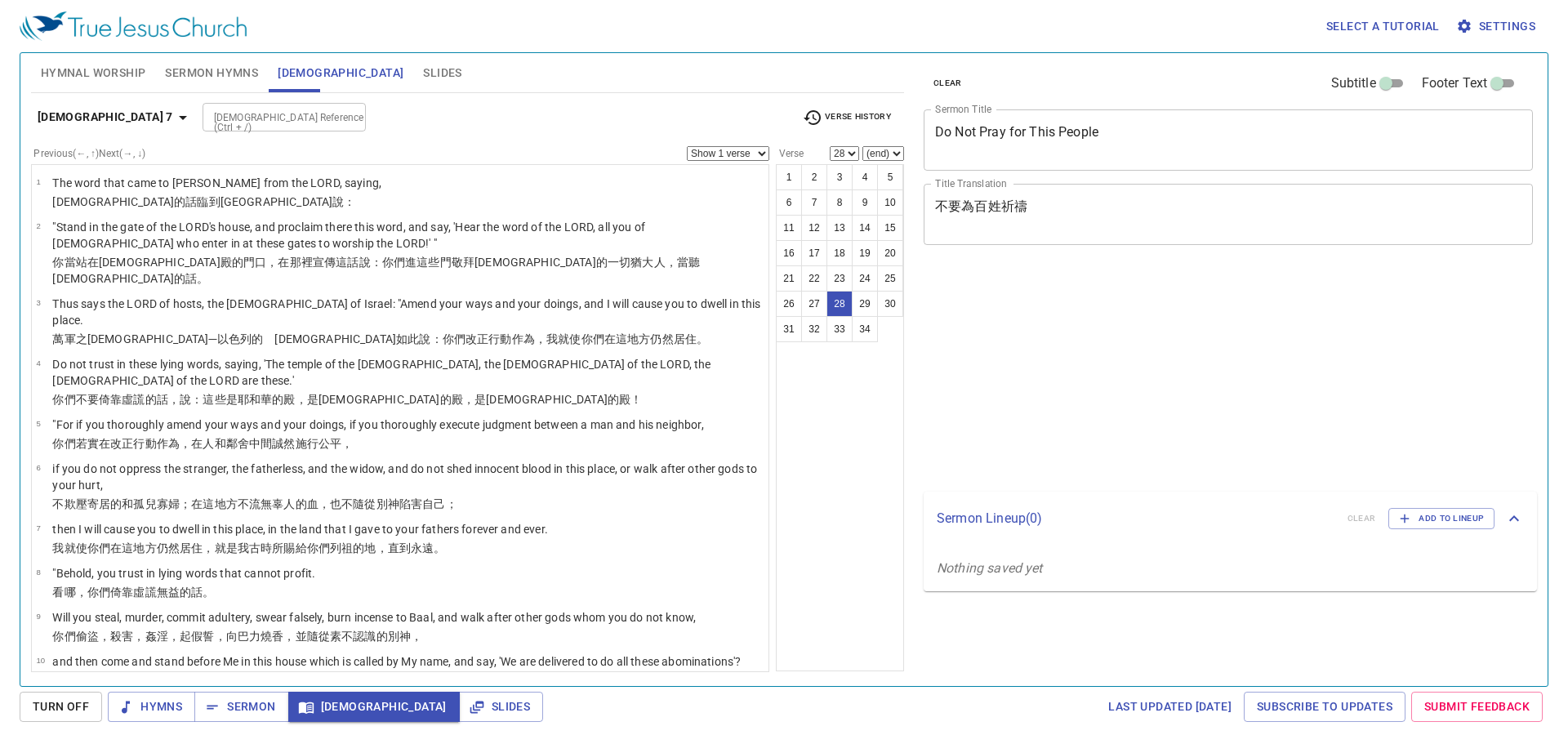
select select "28"
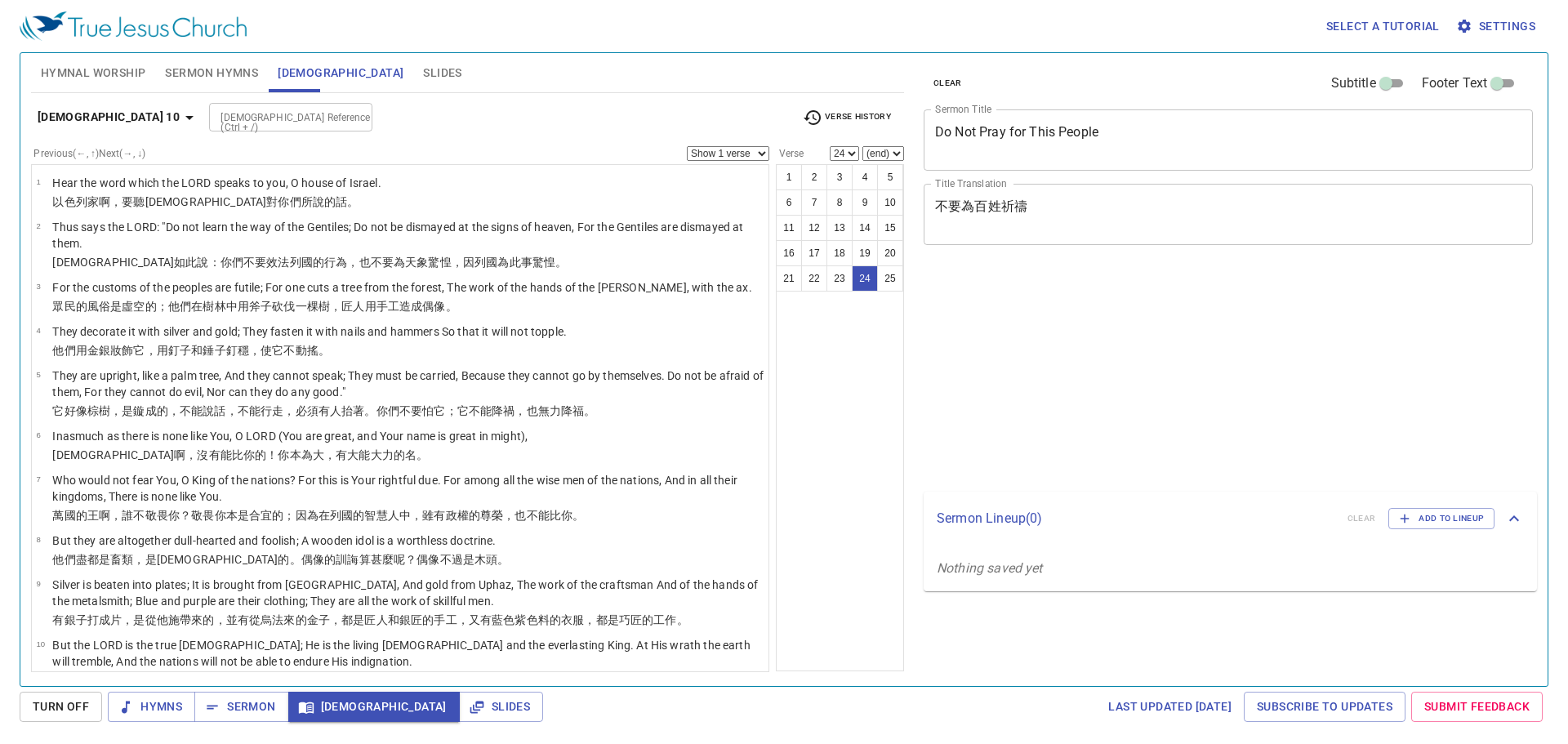
select select "24"
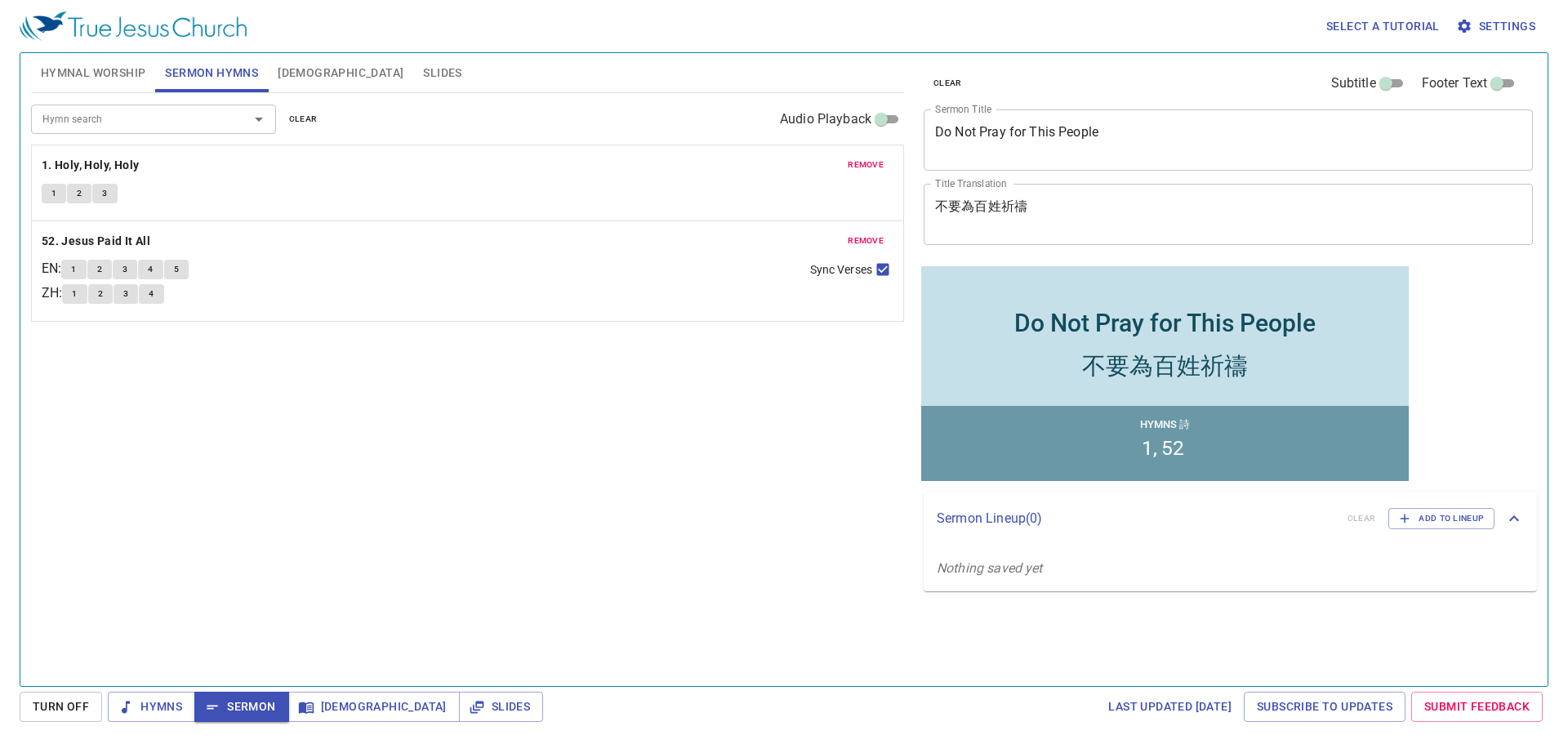
click at [179, 273] on span "5" at bounding box center [176, 270] width 5 height 15
